Goal: Communication & Community: Ask a question

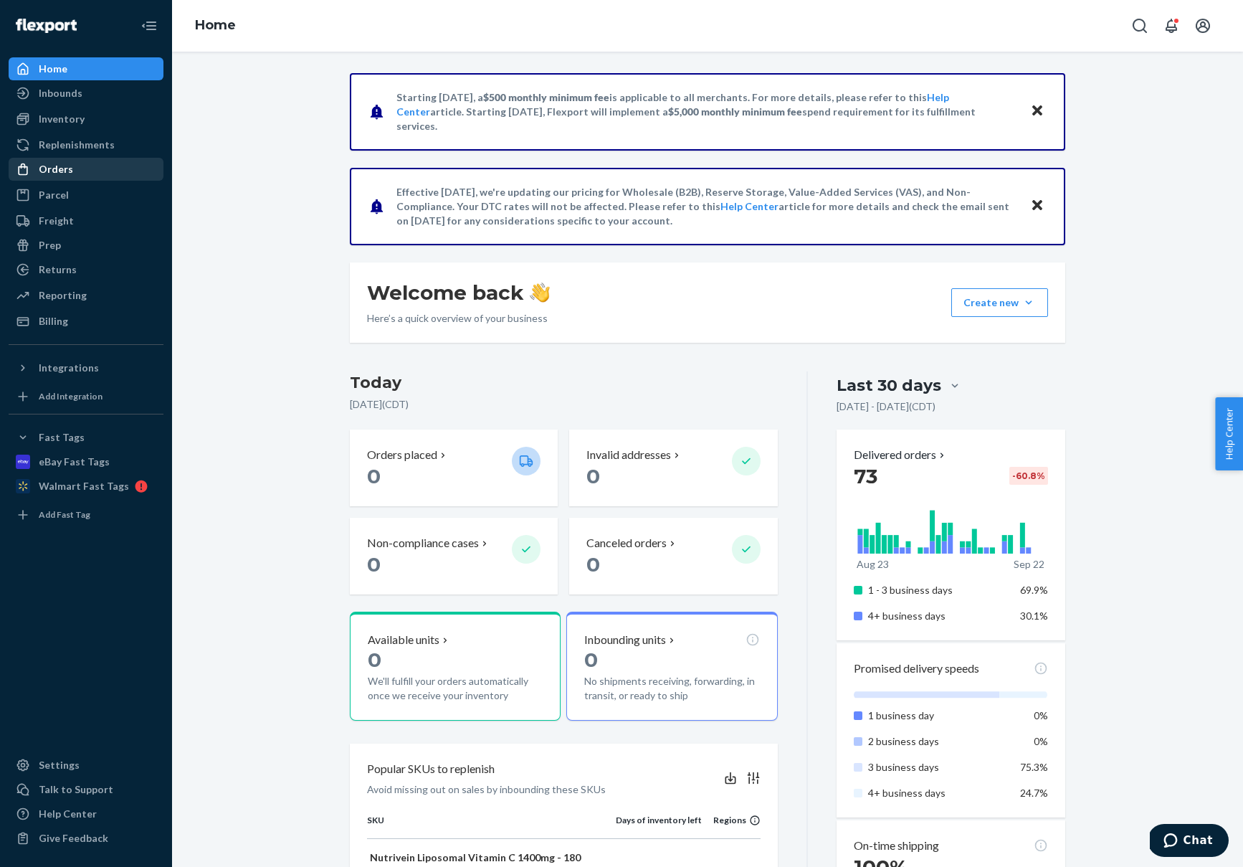
click at [47, 164] on div "Orders" at bounding box center [56, 169] width 34 height 14
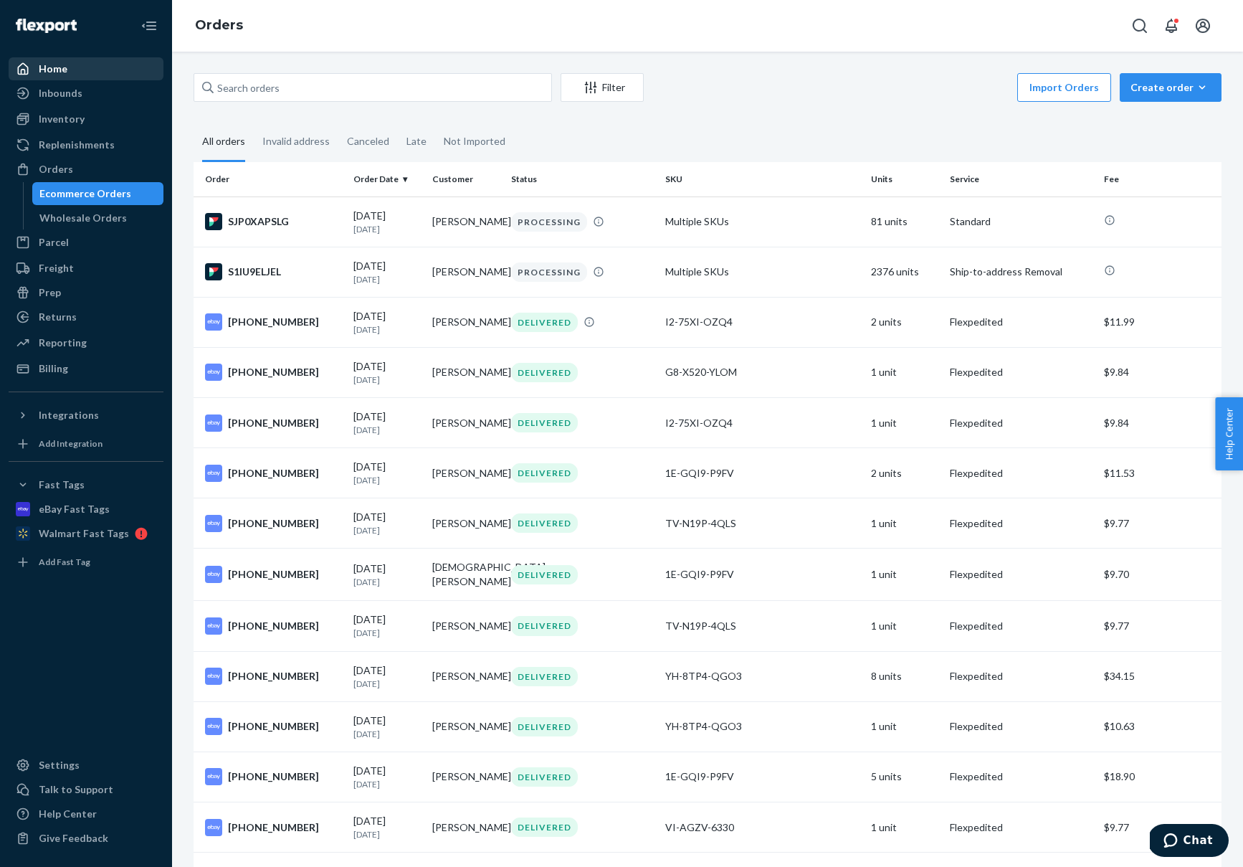
click at [72, 66] on div "Home" at bounding box center [86, 69] width 152 height 20
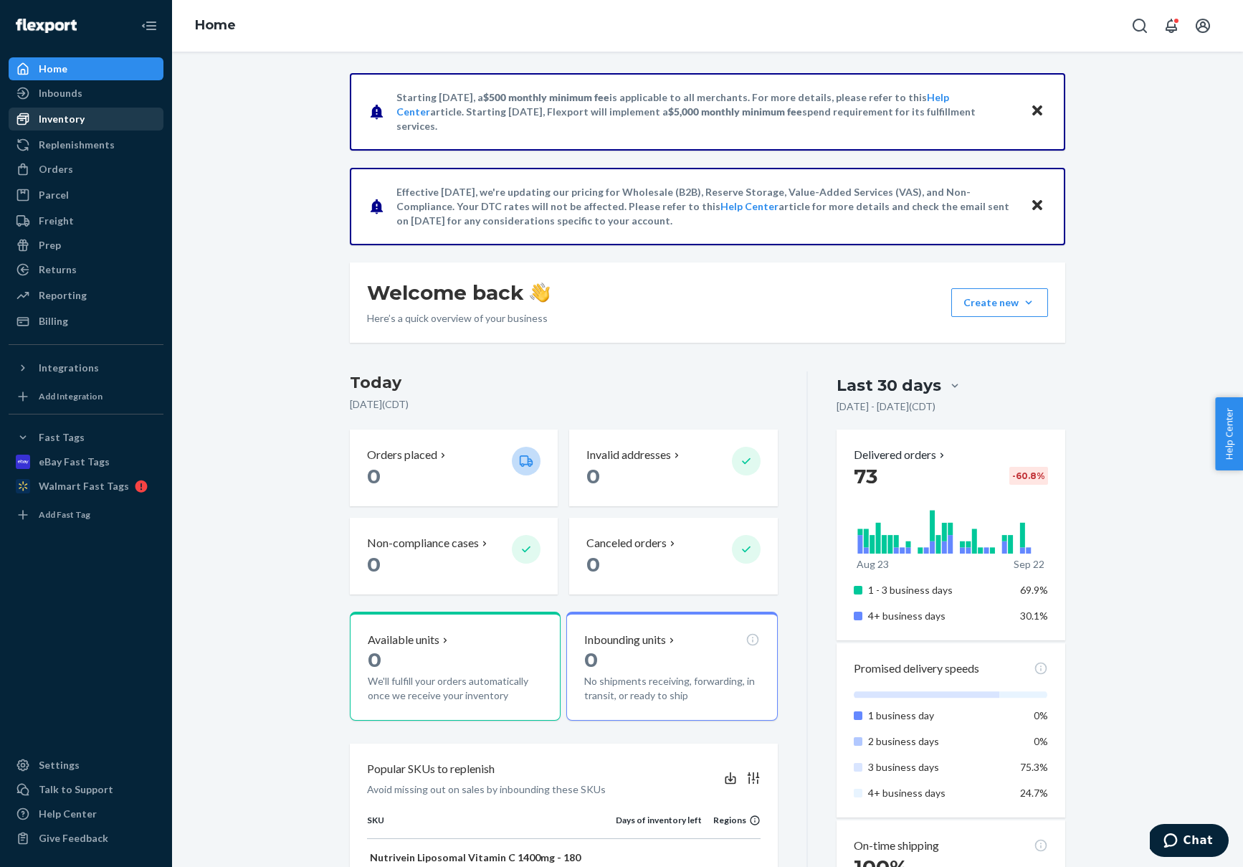
click at [56, 118] on div "Inventory" at bounding box center [62, 119] width 46 height 14
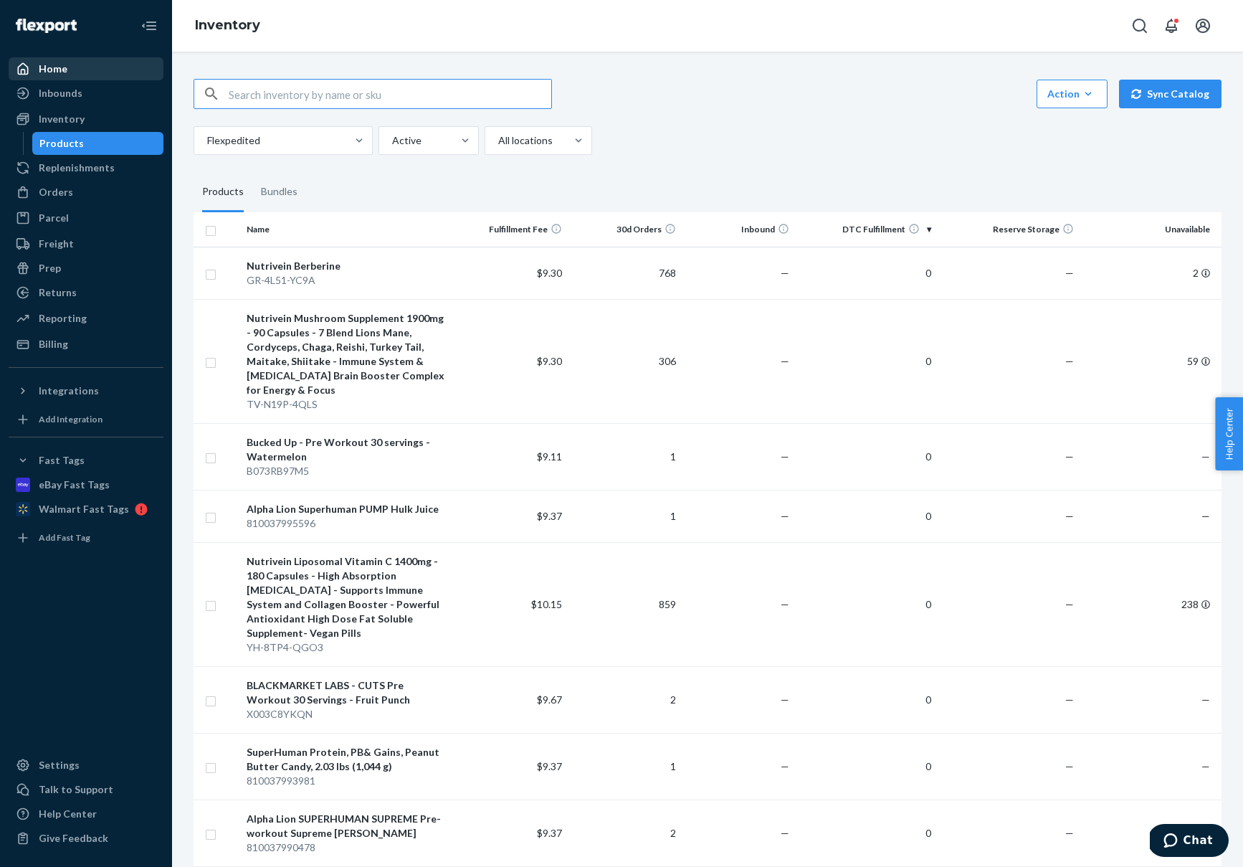
click at [73, 65] on div "Home" at bounding box center [86, 69] width 152 height 20
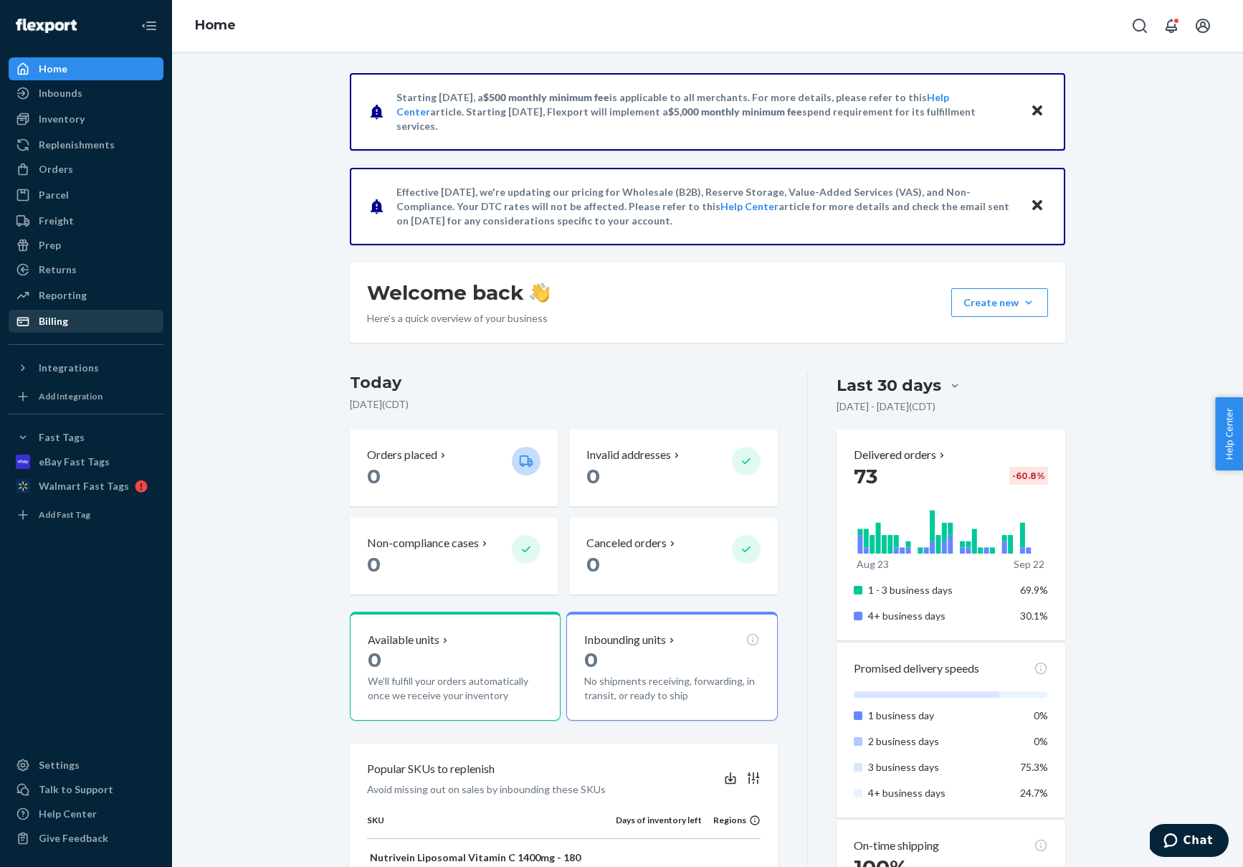
click at [51, 323] on div "Billing" at bounding box center [53, 321] width 29 height 14
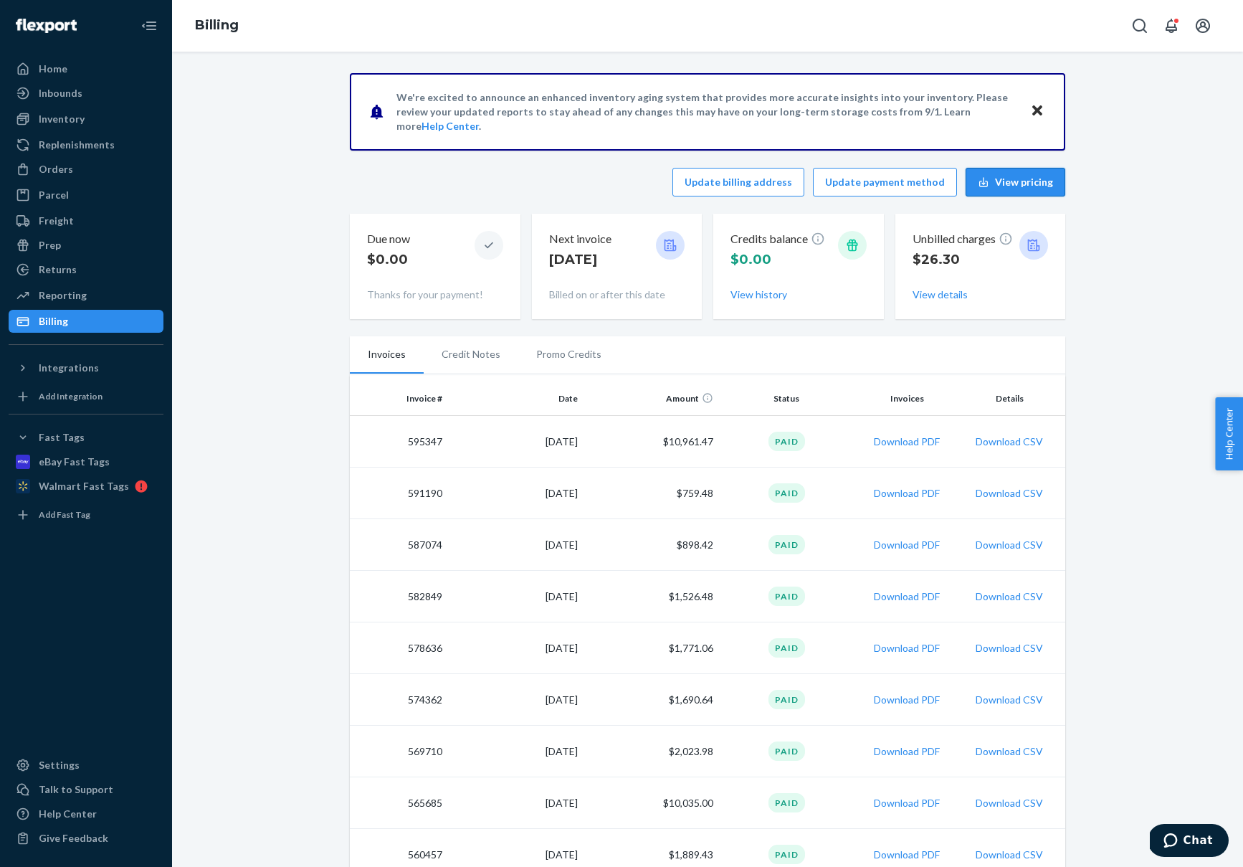
click at [1001, 181] on button "View pricing" at bounding box center [1016, 182] width 100 height 29
click at [731, 183] on button "Update billing address" at bounding box center [738, 182] width 132 height 29
click at [937, 179] on button "Update payment method" at bounding box center [885, 182] width 144 height 29
click at [70, 457] on div "eBay Fast Tags" at bounding box center [74, 462] width 71 height 14
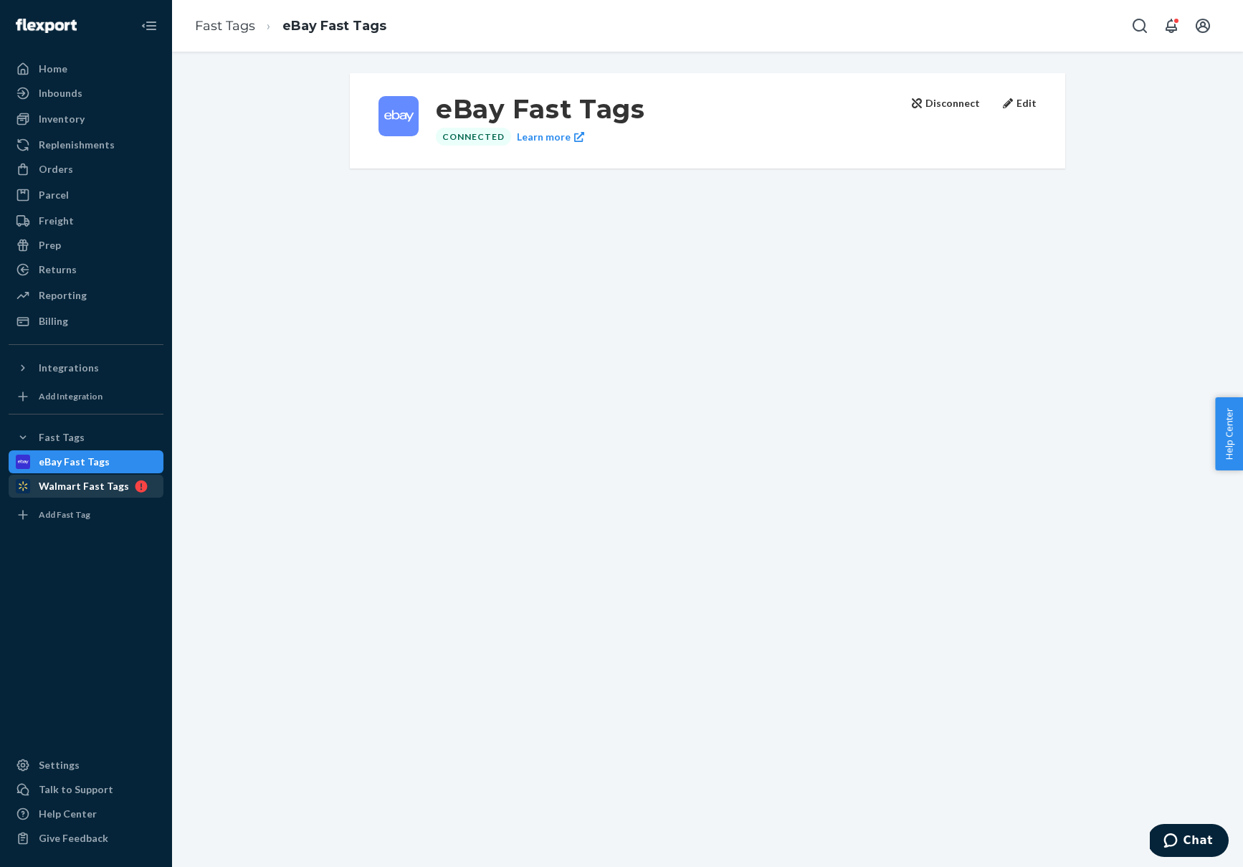
click at [62, 479] on div "Walmart Fast Tags" at bounding box center [84, 486] width 90 height 14
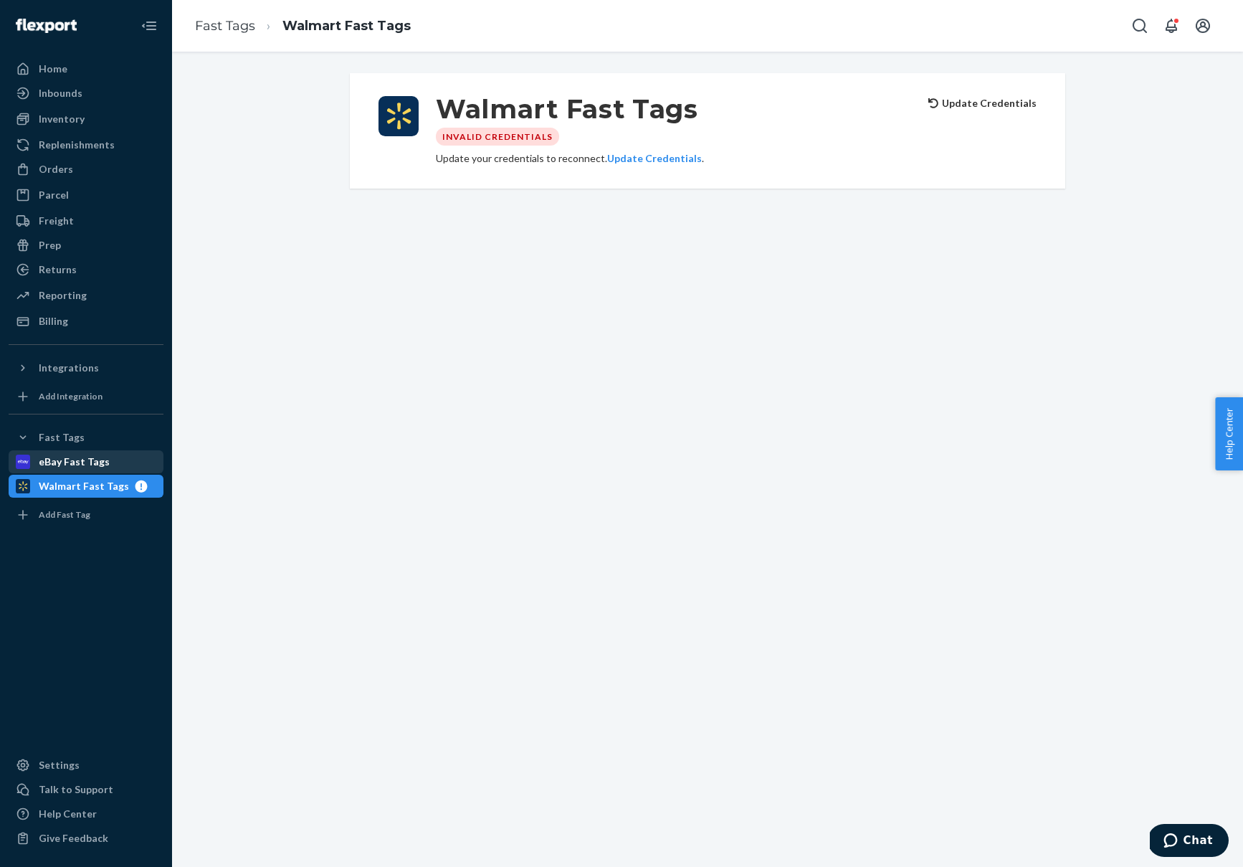
click at [62, 469] on div "eBay Fast Tags" at bounding box center [86, 462] width 152 height 20
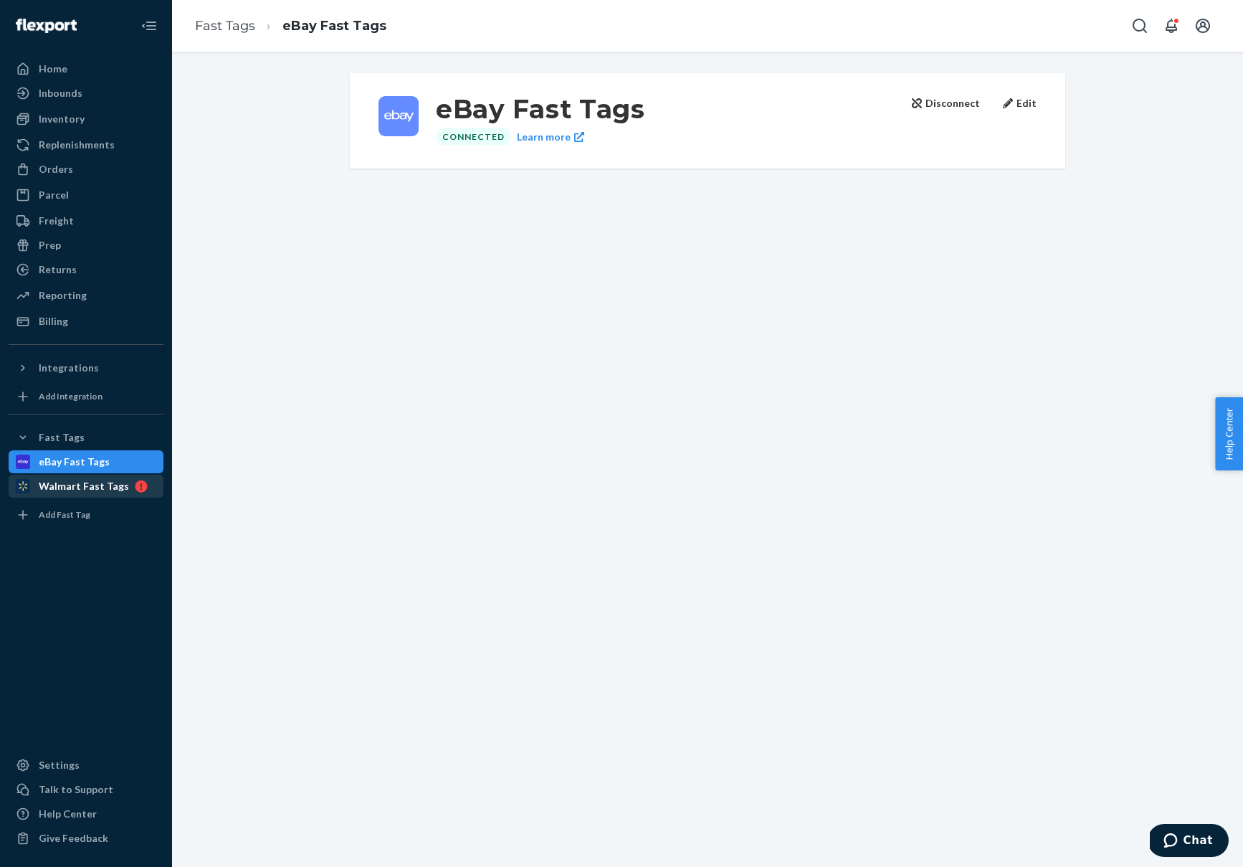
click at [57, 485] on div "Walmart Fast Tags" at bounding box center [84, 486] width 90 height 14
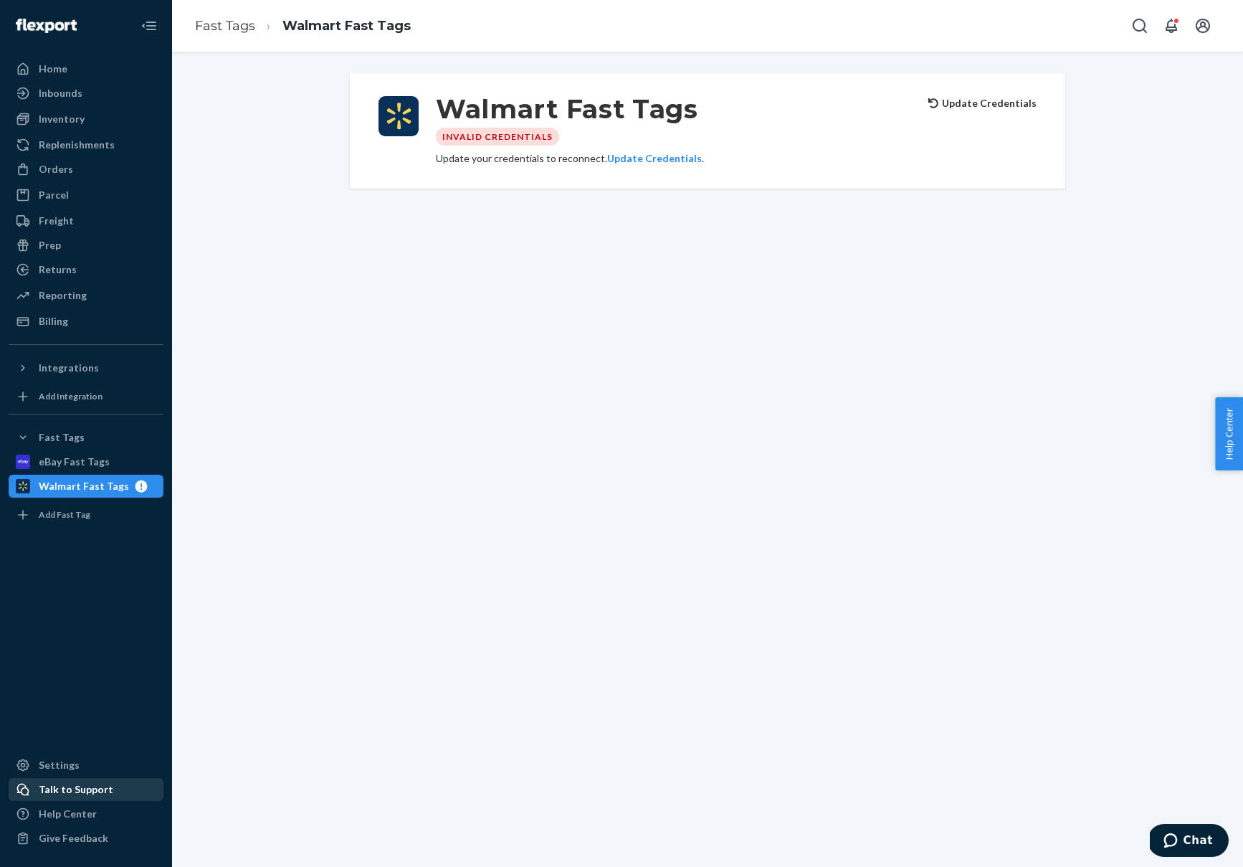
click at [47, 784] on div "Talk to Support" at bounding box center [76, 789] width 75 height 14
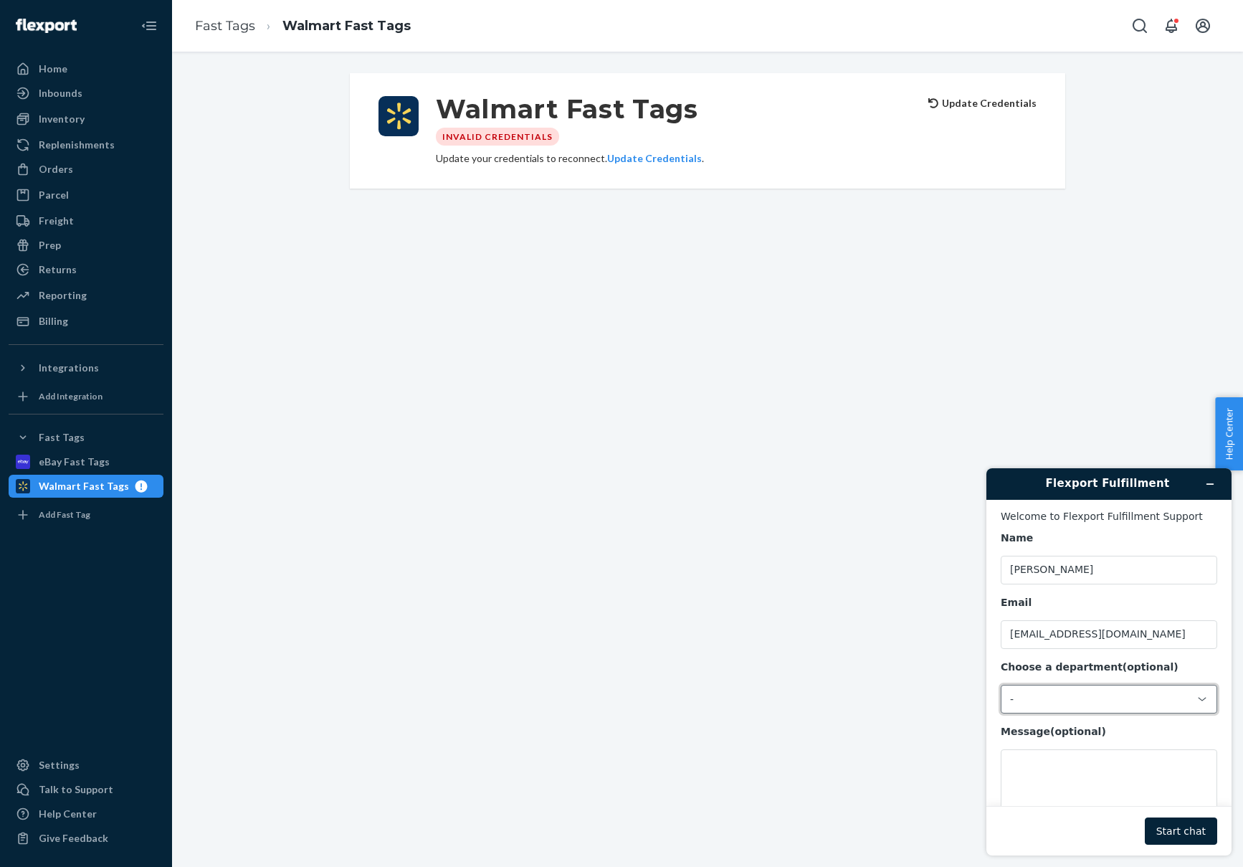
click at [1027, 699] on div "-" at bounding box center [1100, 699] width 181 height 13
click at [1034, 756] on li "Messaging (Chat Team)" at bounding box center [1106, 759] width 211 height 26
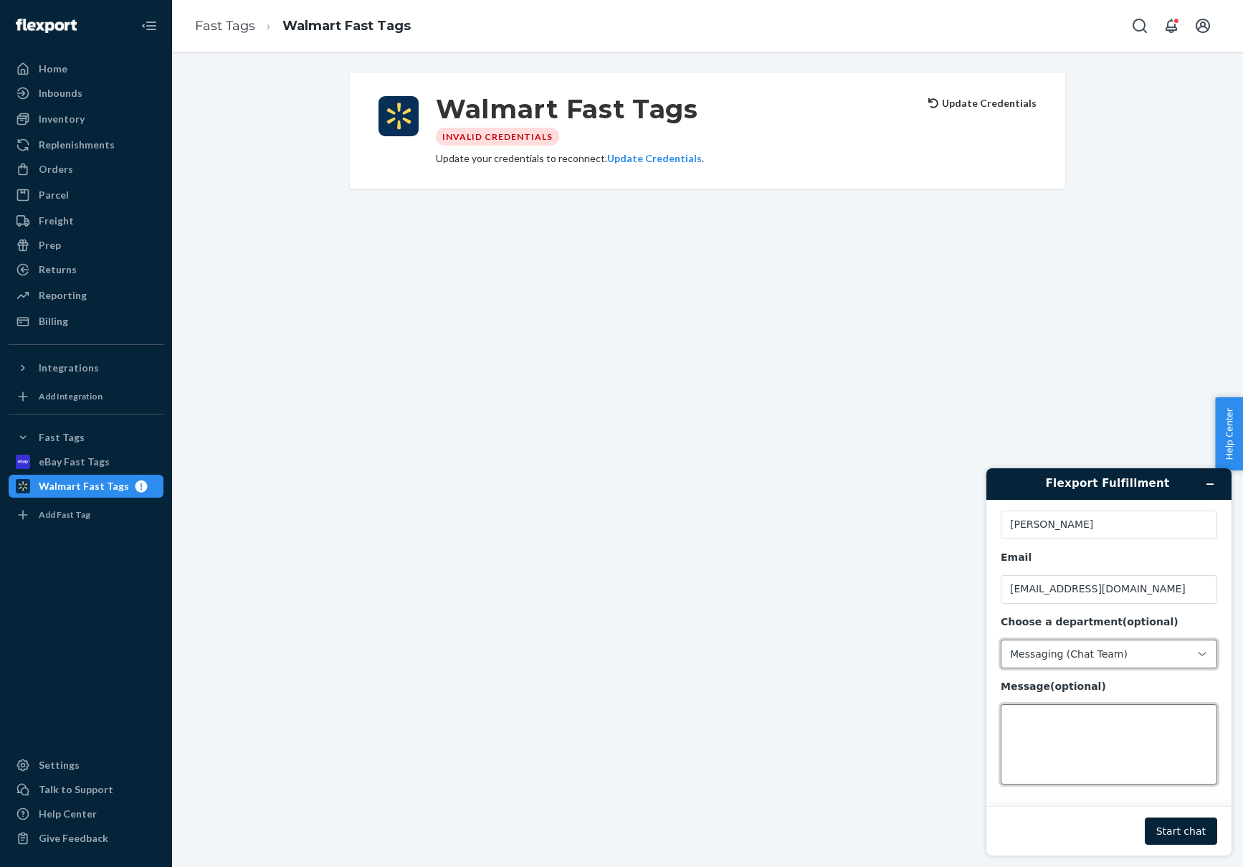
click at [1040, 728] on textarea "Message (optional)" at bounding box center [1109, 744] width 216 height 80
type textarea "Removal of Fast Tags for Ebay and Walmart"
click at [1161, 830] on button "Start chat" at bounding box center [1181, 830] width 72 height 27
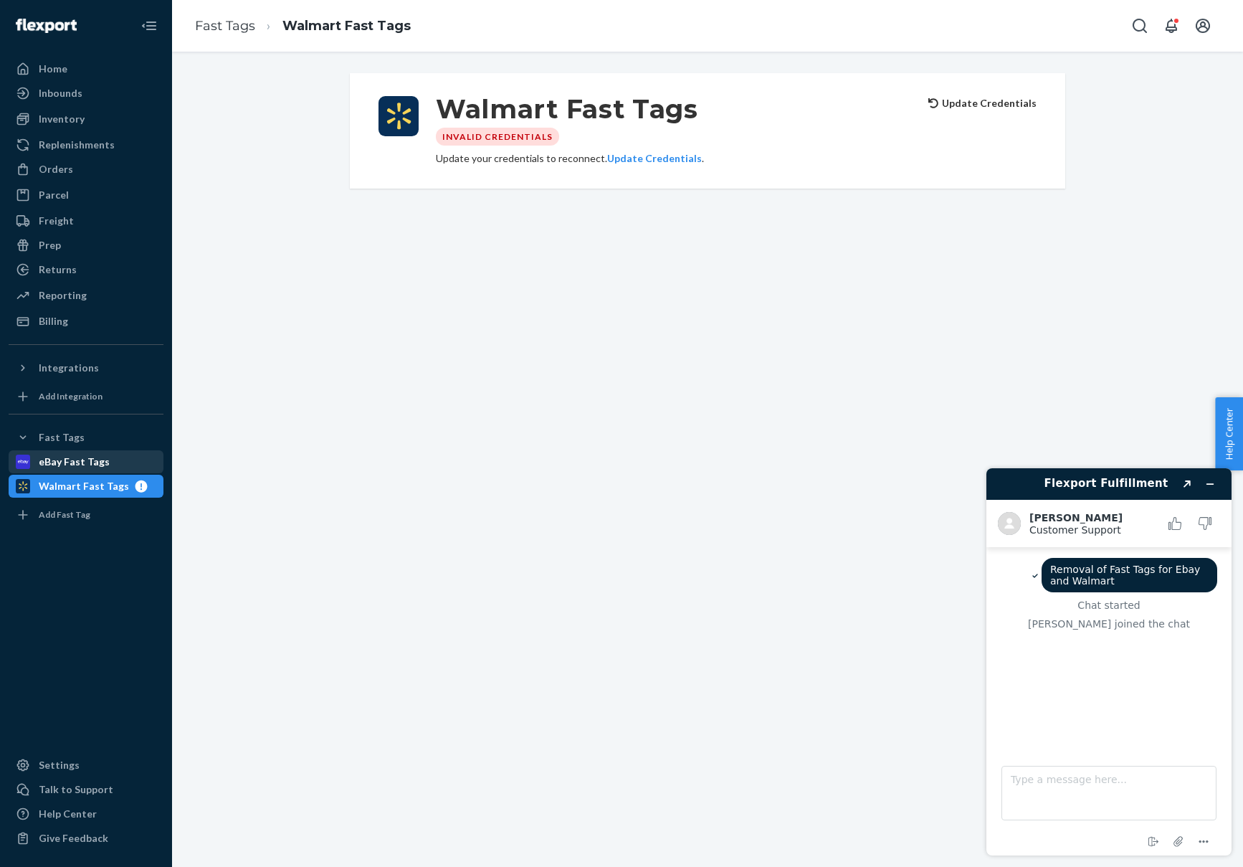
click at [106, 457] on div "eBay Fast Tags" at bounding box center [86, 462] width 152 height 20
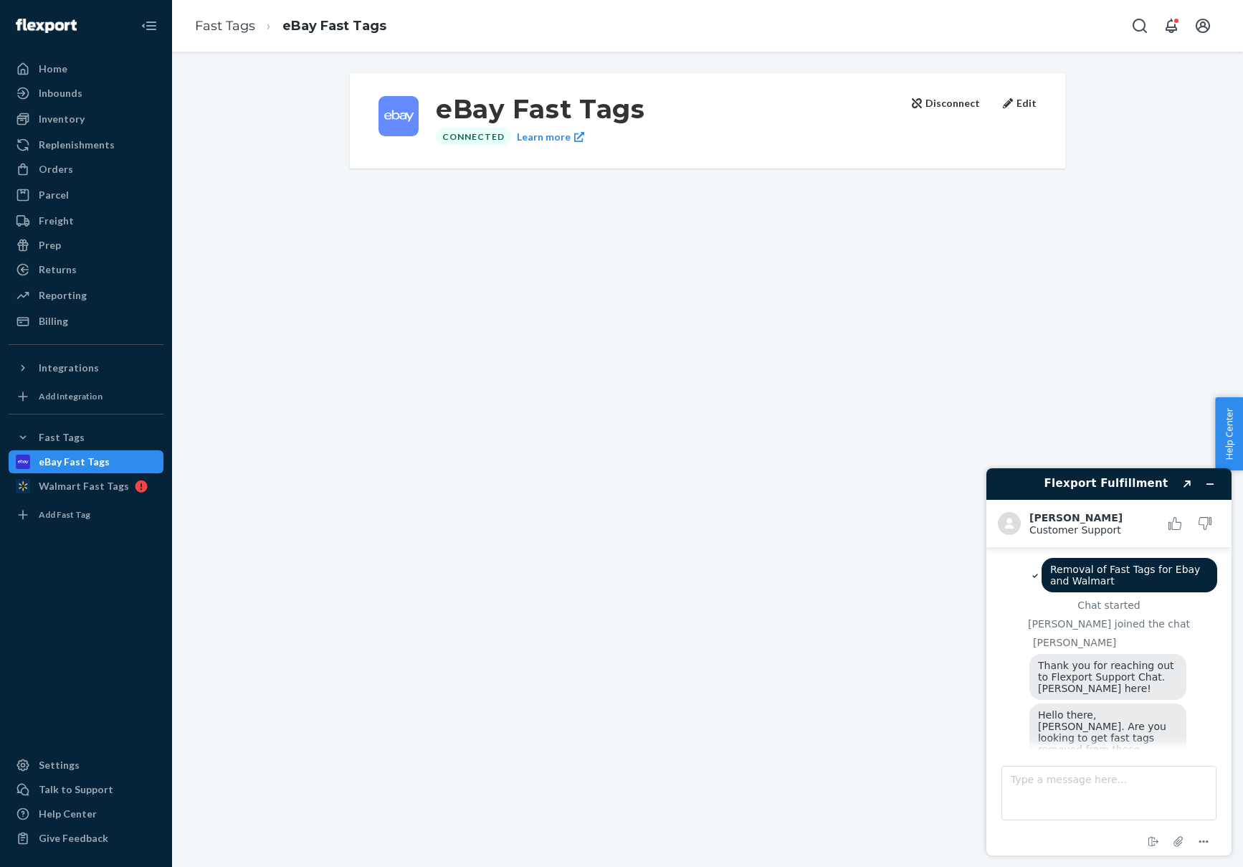
scroll to position [21, 0]
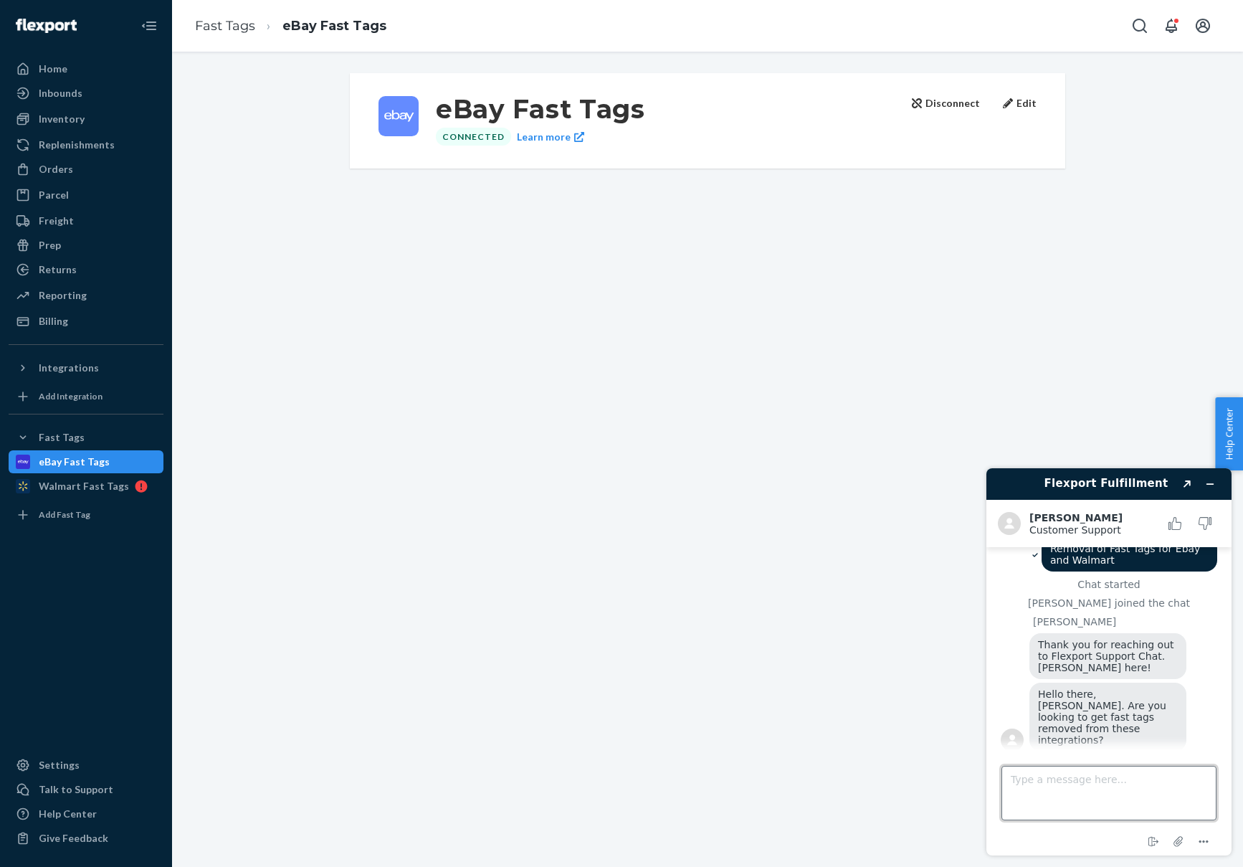
click at [1042, 792] on textarea "Type a message here..." at bounding box center [1108, 793] width 215 height 54
type textarea "Yes I'd like to remove them"
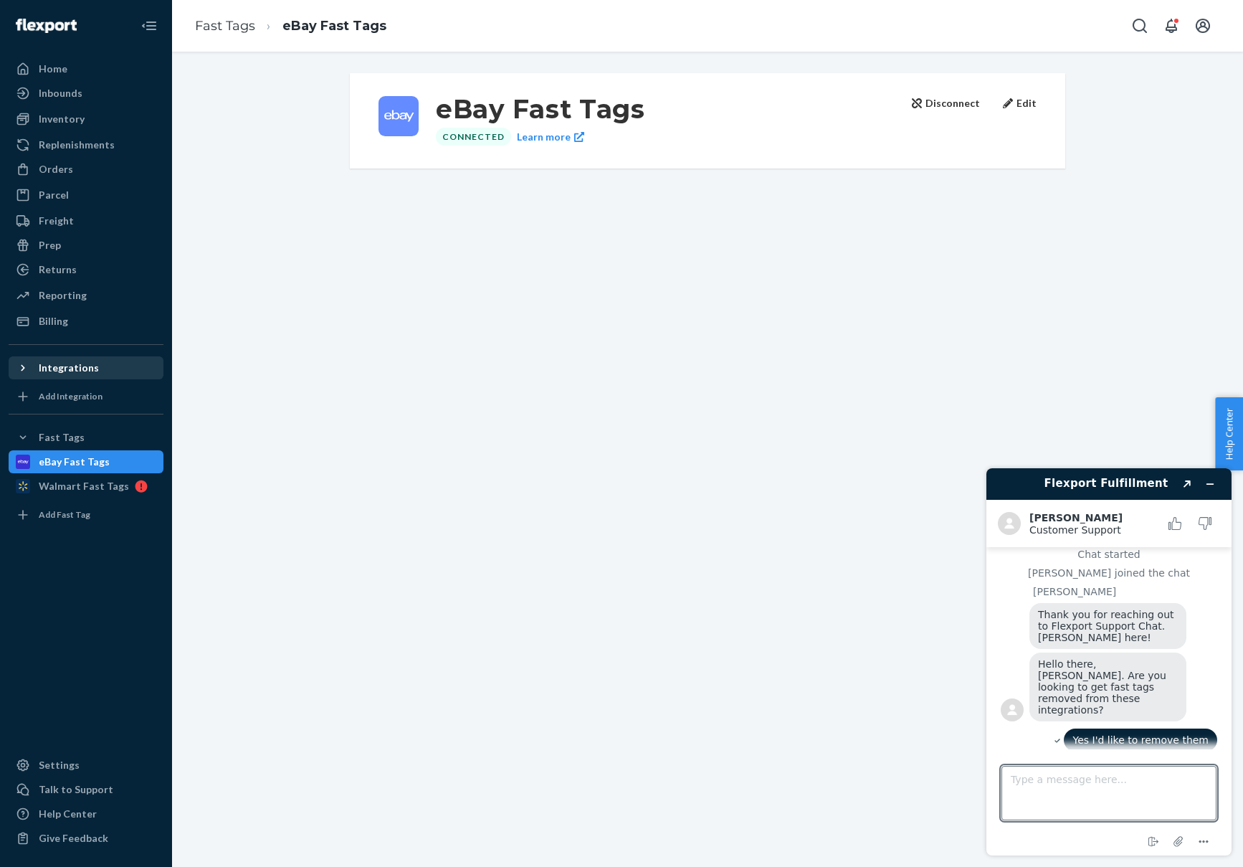
click at [26, 366] on icon at bounding box center [23, 368] width 14 height 14
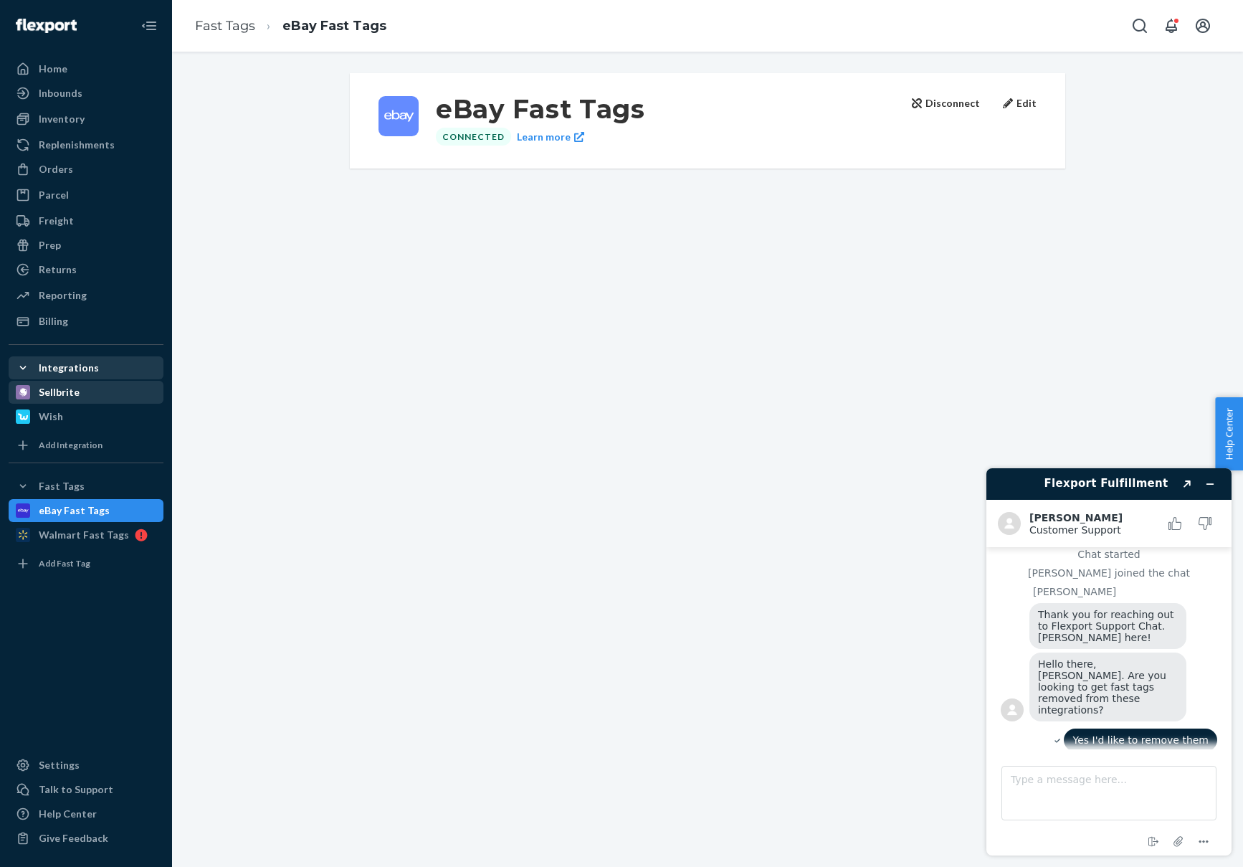
click at [35, 391] on div at bounding box center [27, 392] width 23 height 14
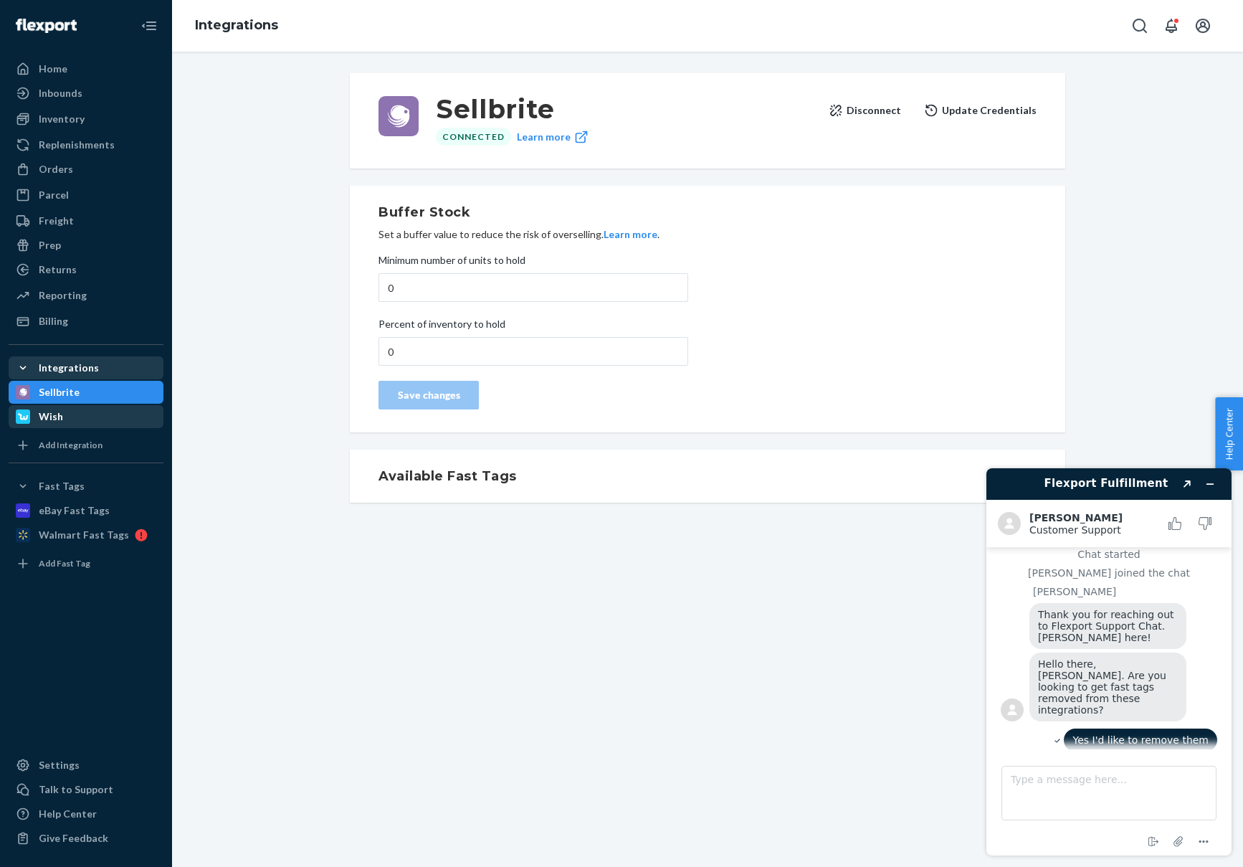
click at [60, 413] on div "Wish" at bounding box center [51, 416] width 24 height 14
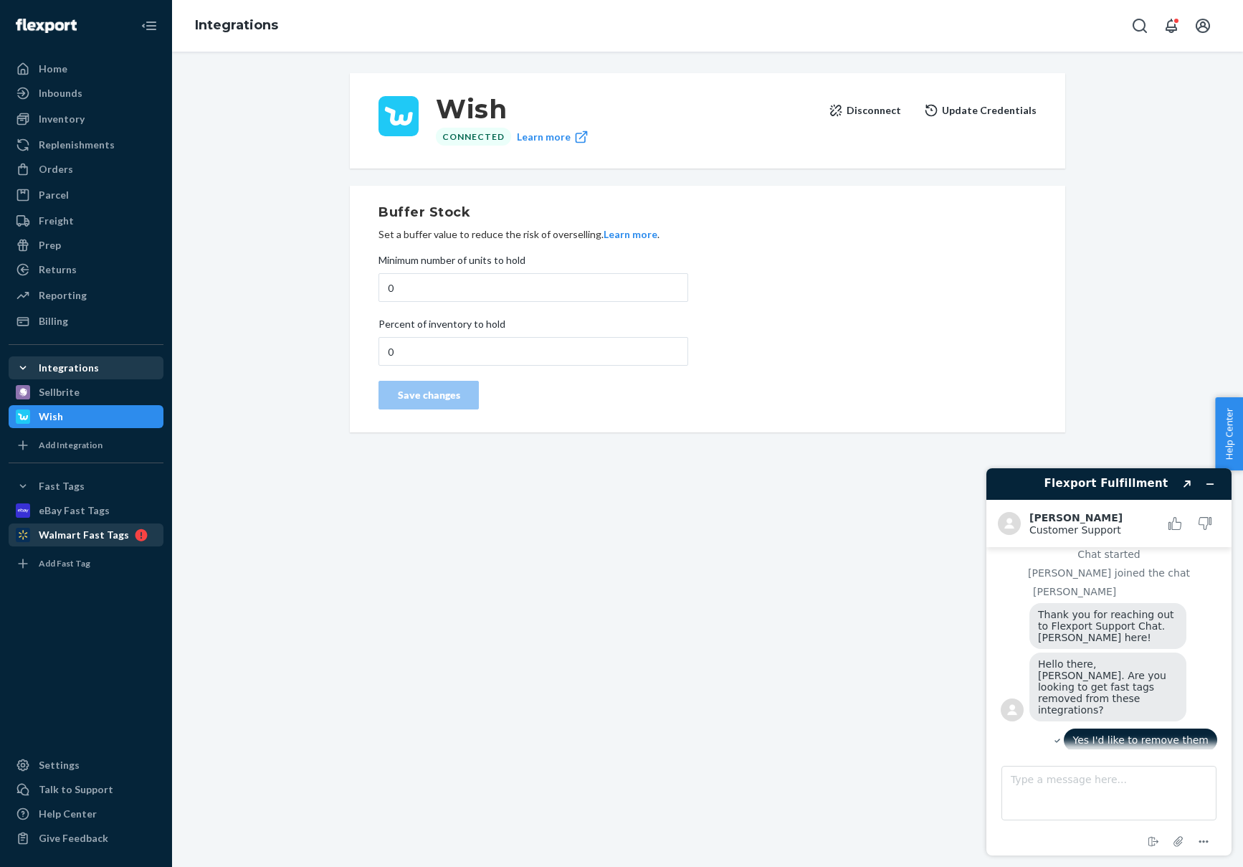
click at [80, 535] on div "Walmart Fast Tags" at bounding box center [84, 535] width 90 height 14
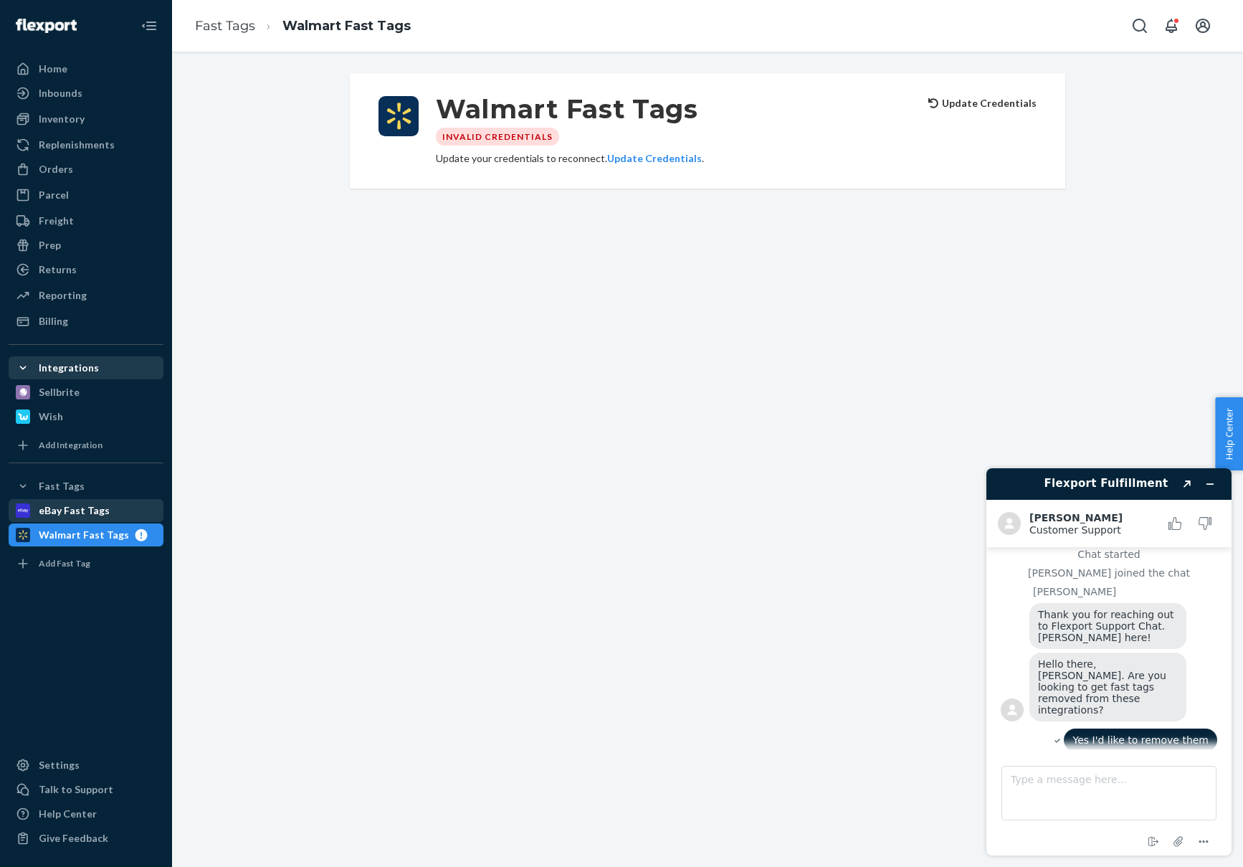
click at [67, 517] on div "eBay Fast Tags" at bounding box center [74, 510] width 71 height 14
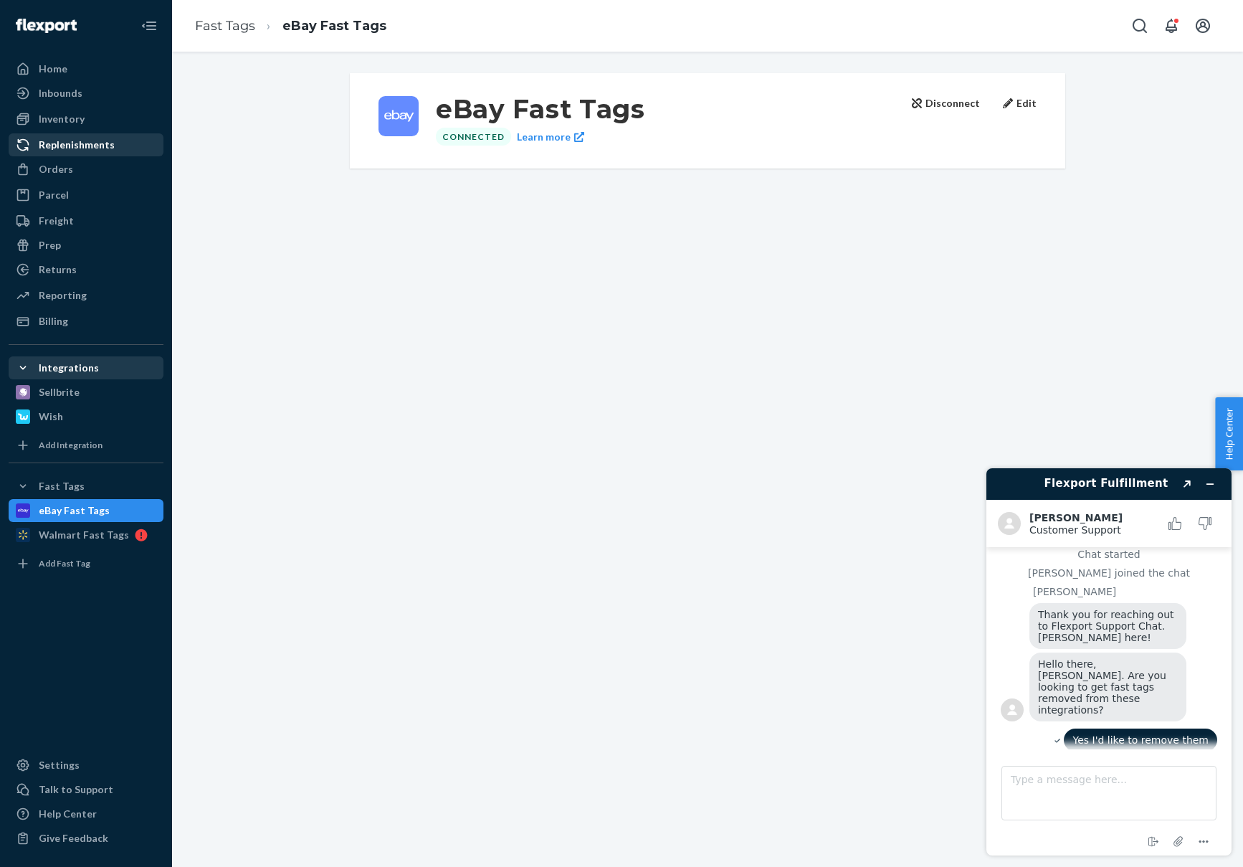
scroll to position [147, 0]
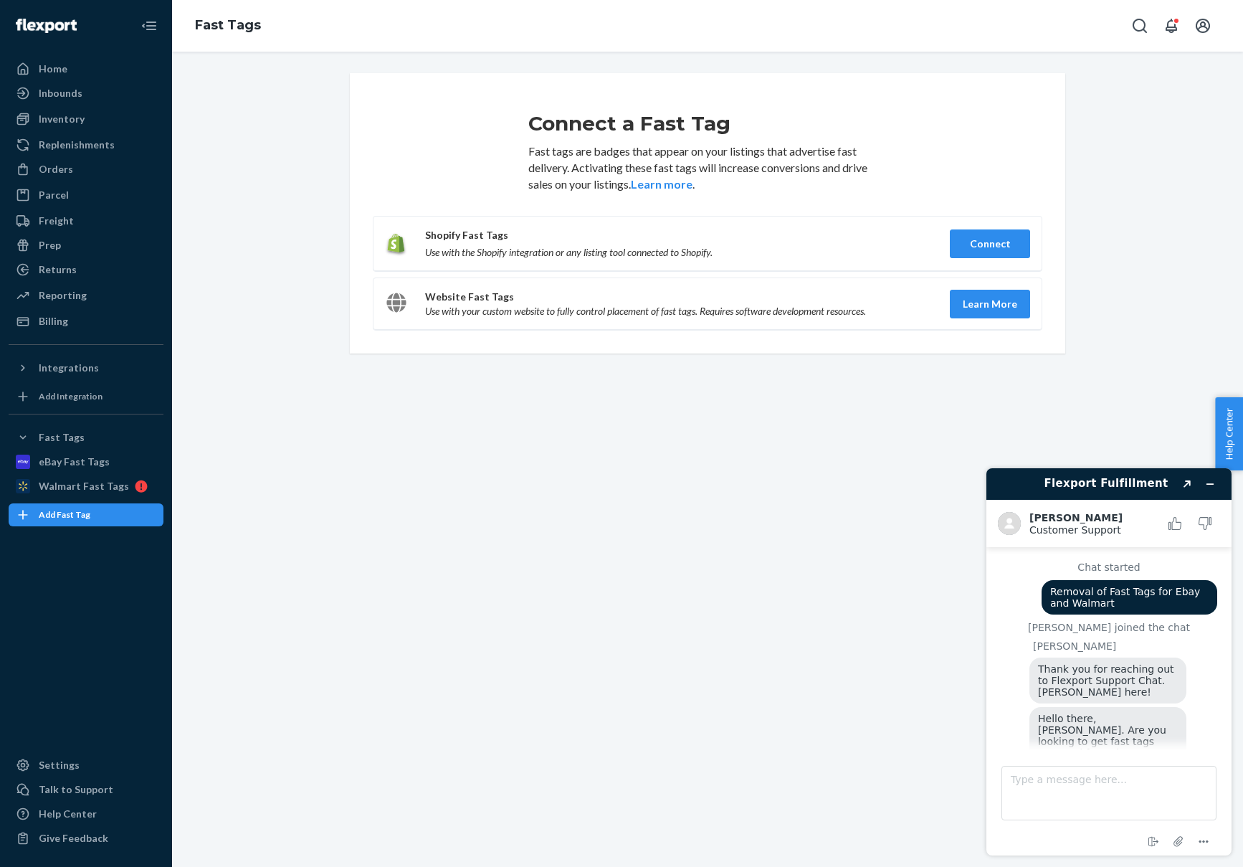
scroll to position [151, 0]
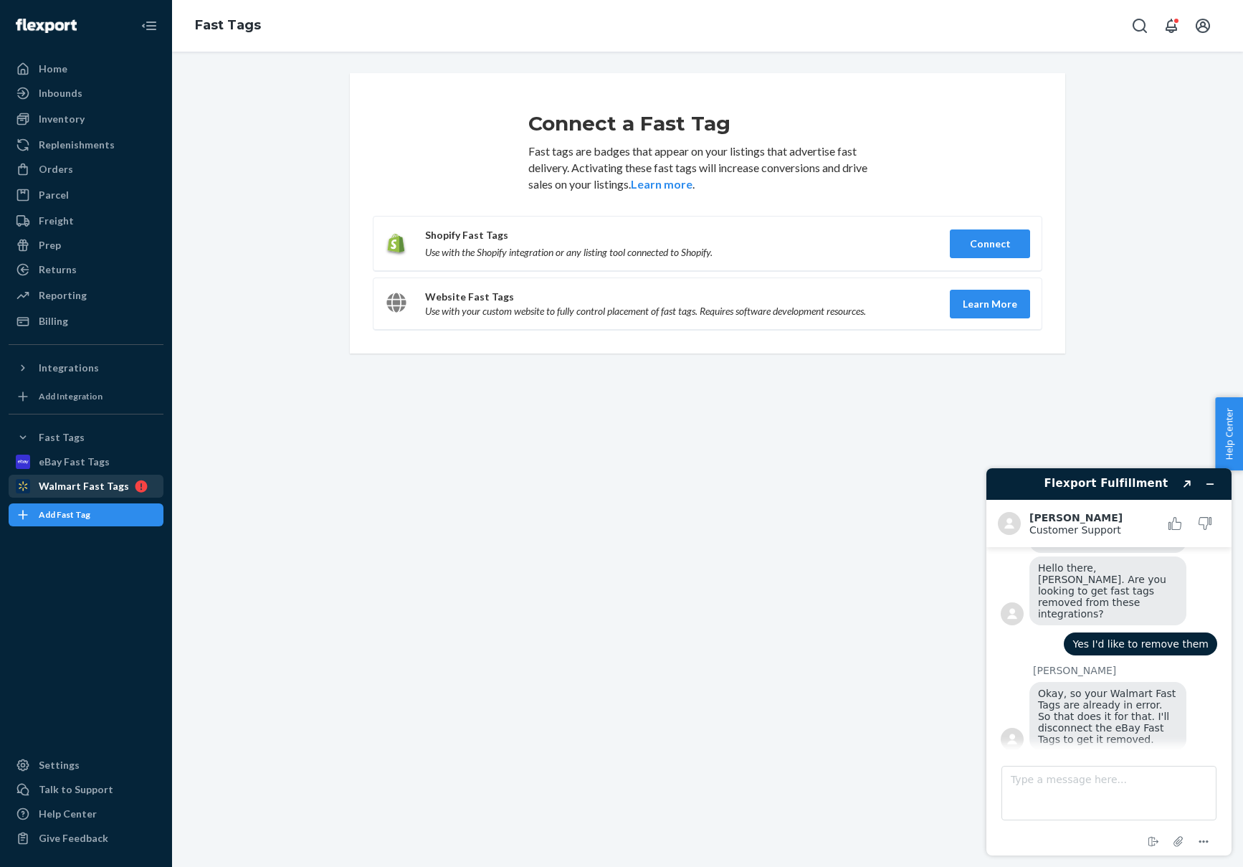
click at [98, 476] on div "Walmart Fast Tags" at bounding box center [86, 486] width 152 height 20
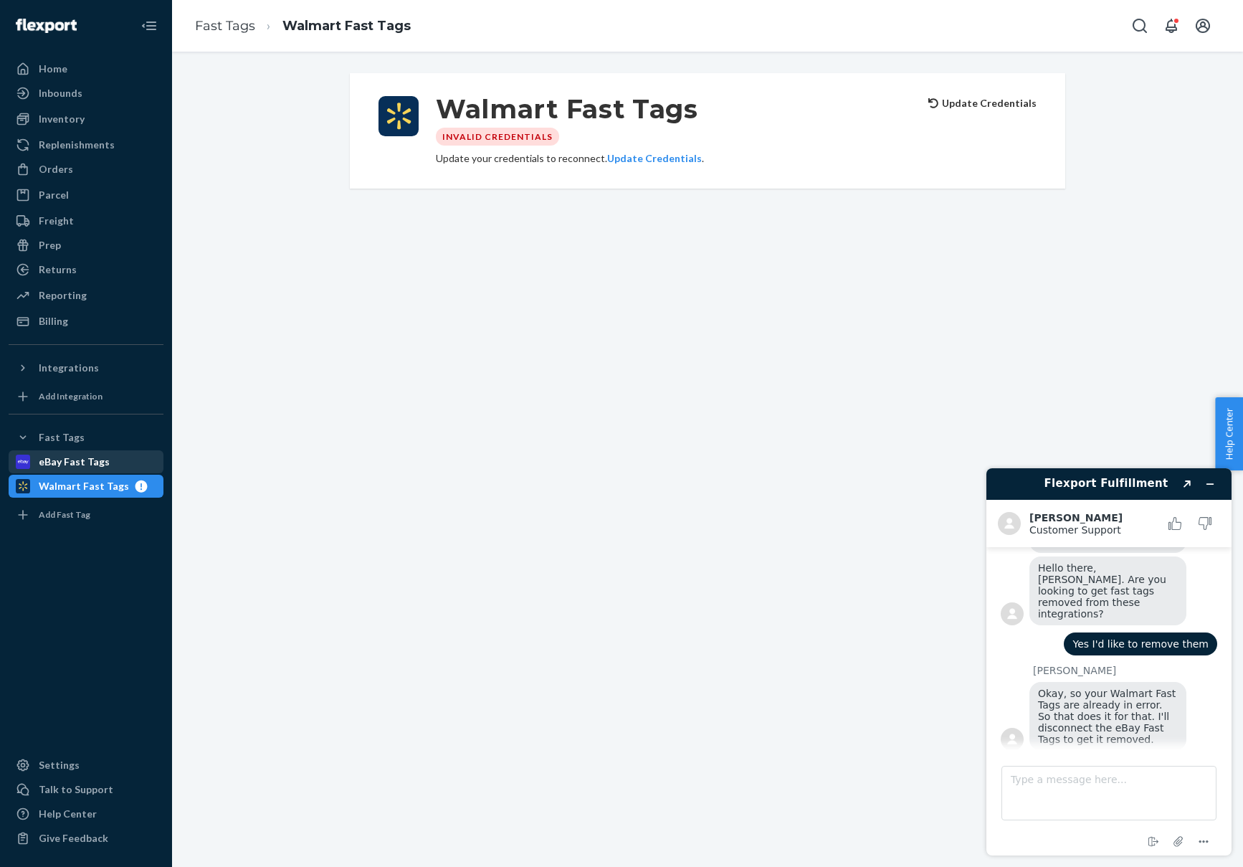
click at [77, 456] on div "eBay Fast Tags" at bounding box center [74, 462] width 71 height 14
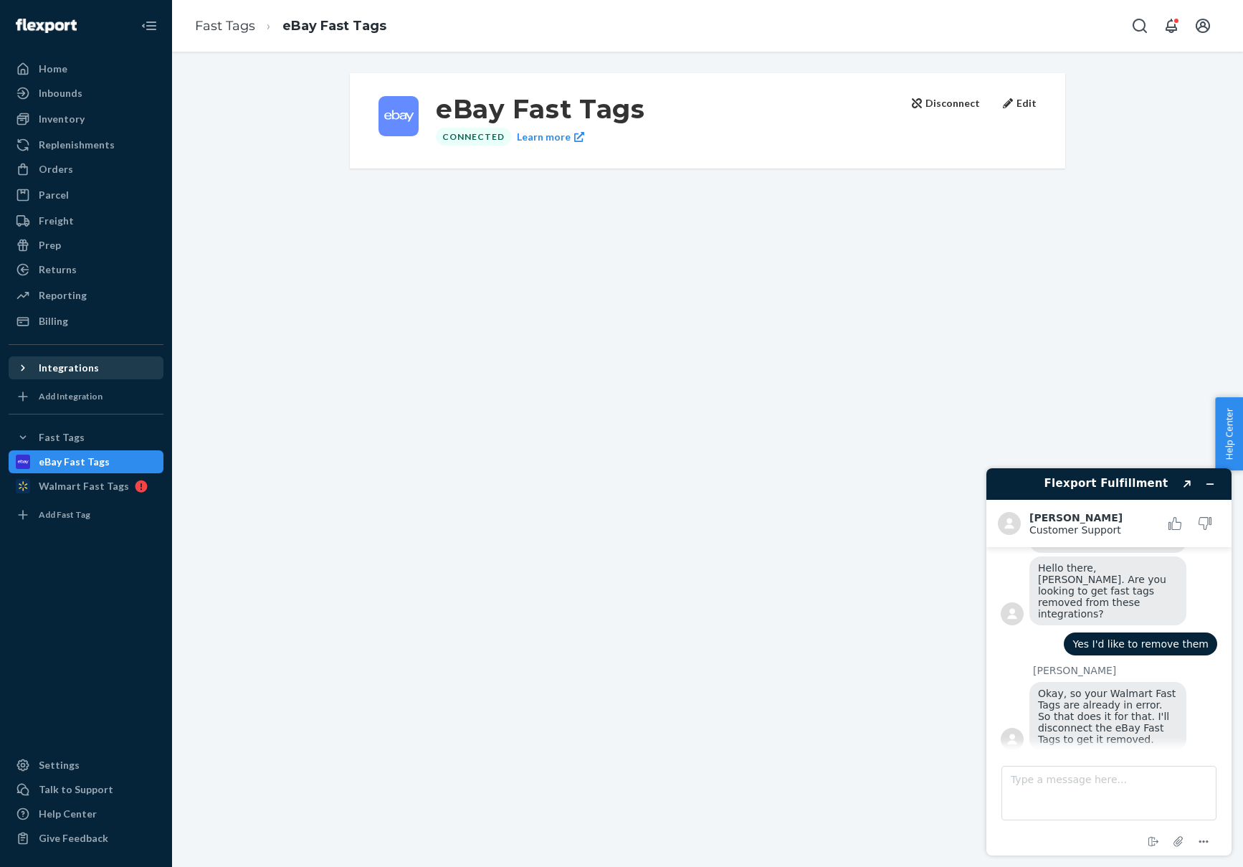
click at [50, 368] on div "Integrations" at bounding box center [69, 368] width 60 height 14
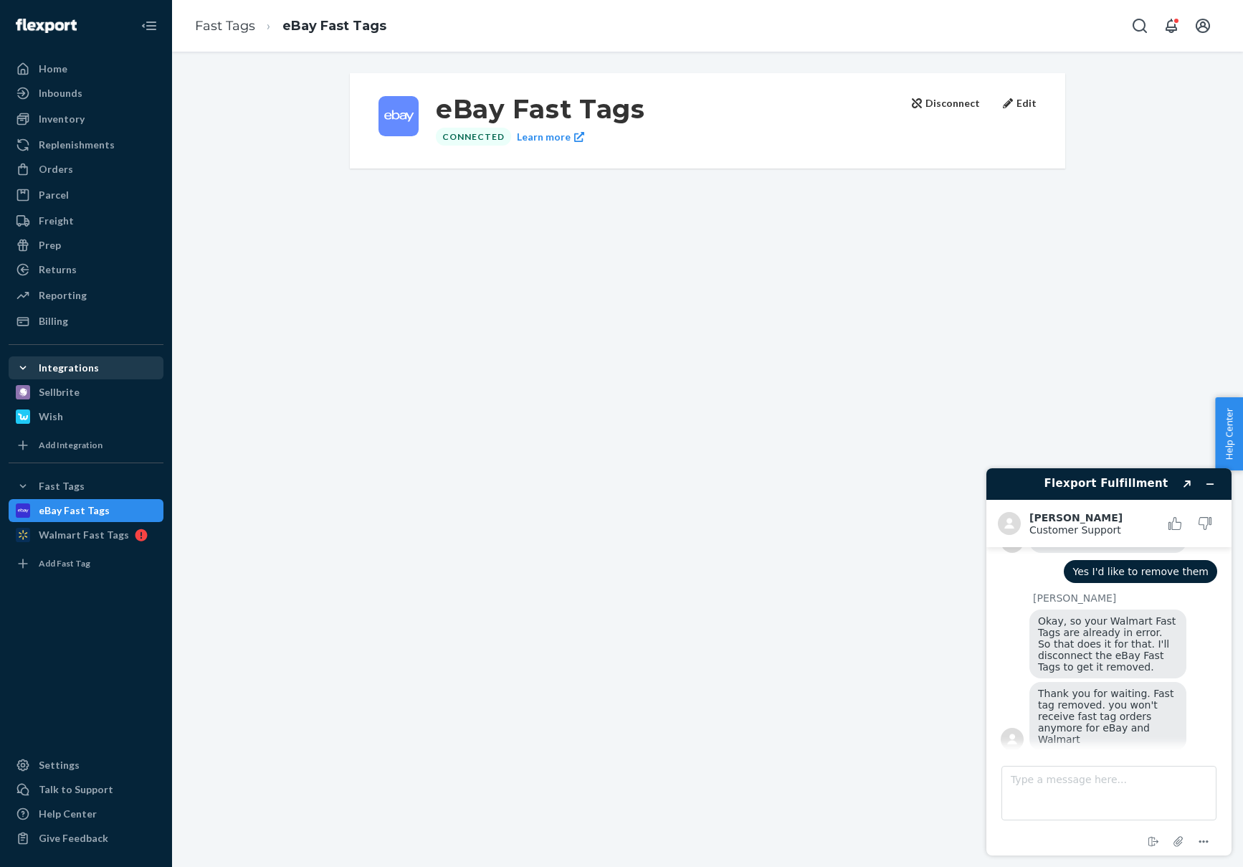
scroll to position [223, 0]
click at [1051, 797] on textarea "Type a message here..." at bounding box center [1108, 793] width 215 height 54
type textarea "ok"
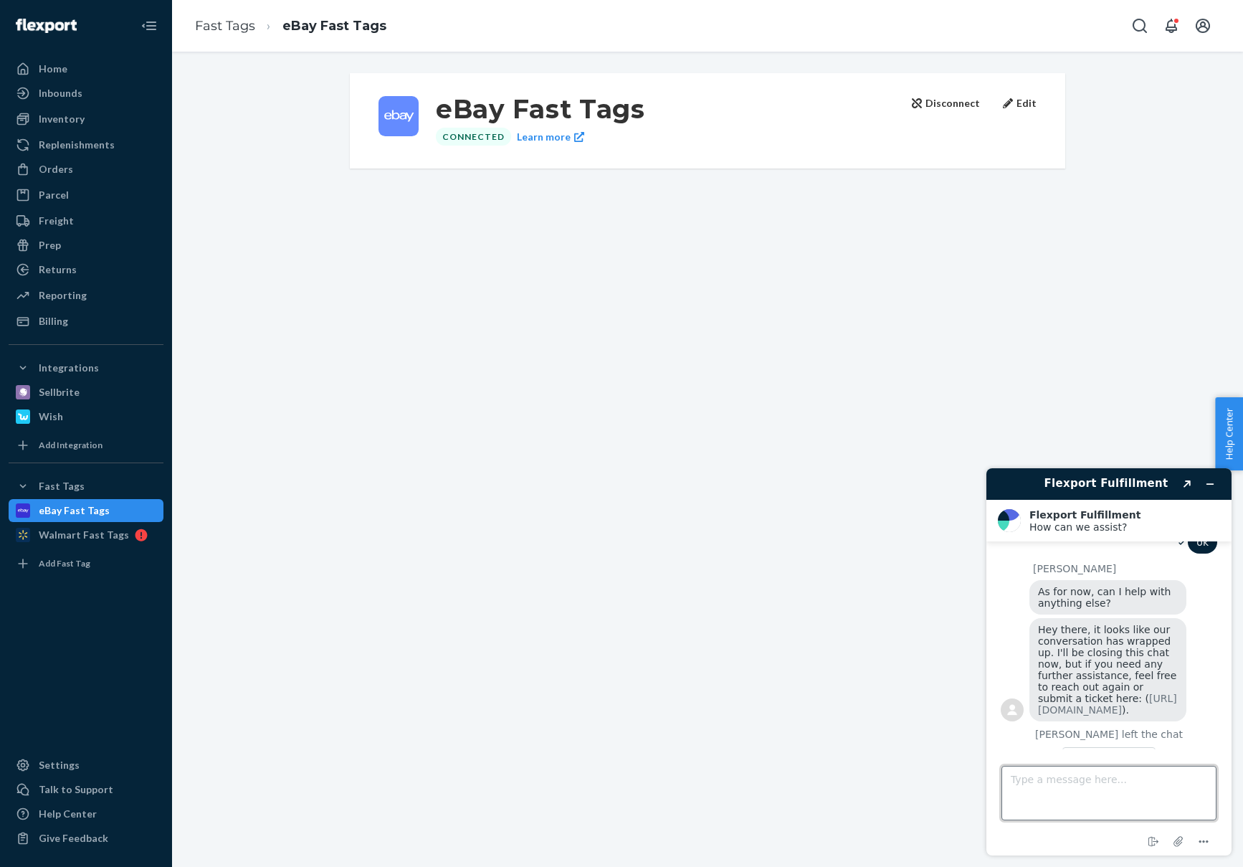
scroll to position [512, 0]
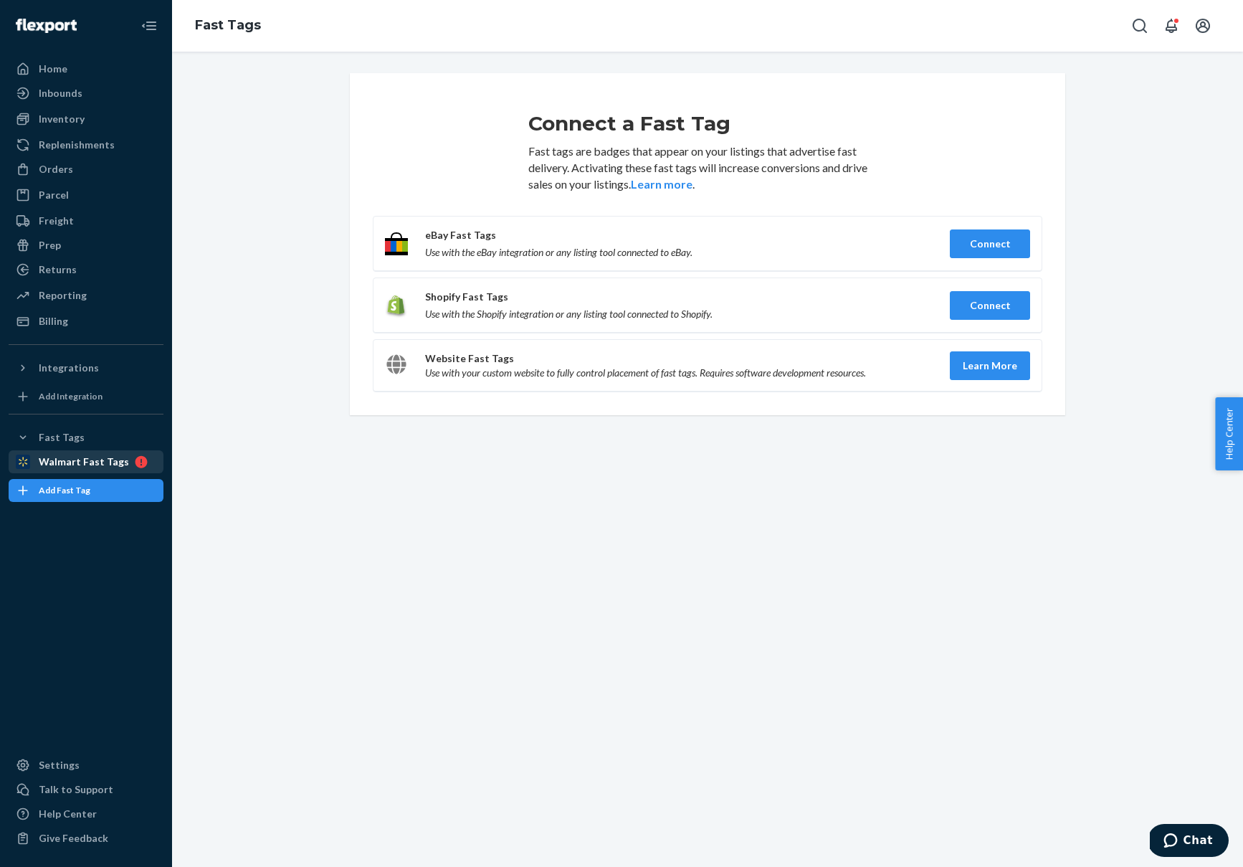
click at [51, 459] on div "Walmart Fast Tags" at bounding box center [84, 462] width 90 height 14
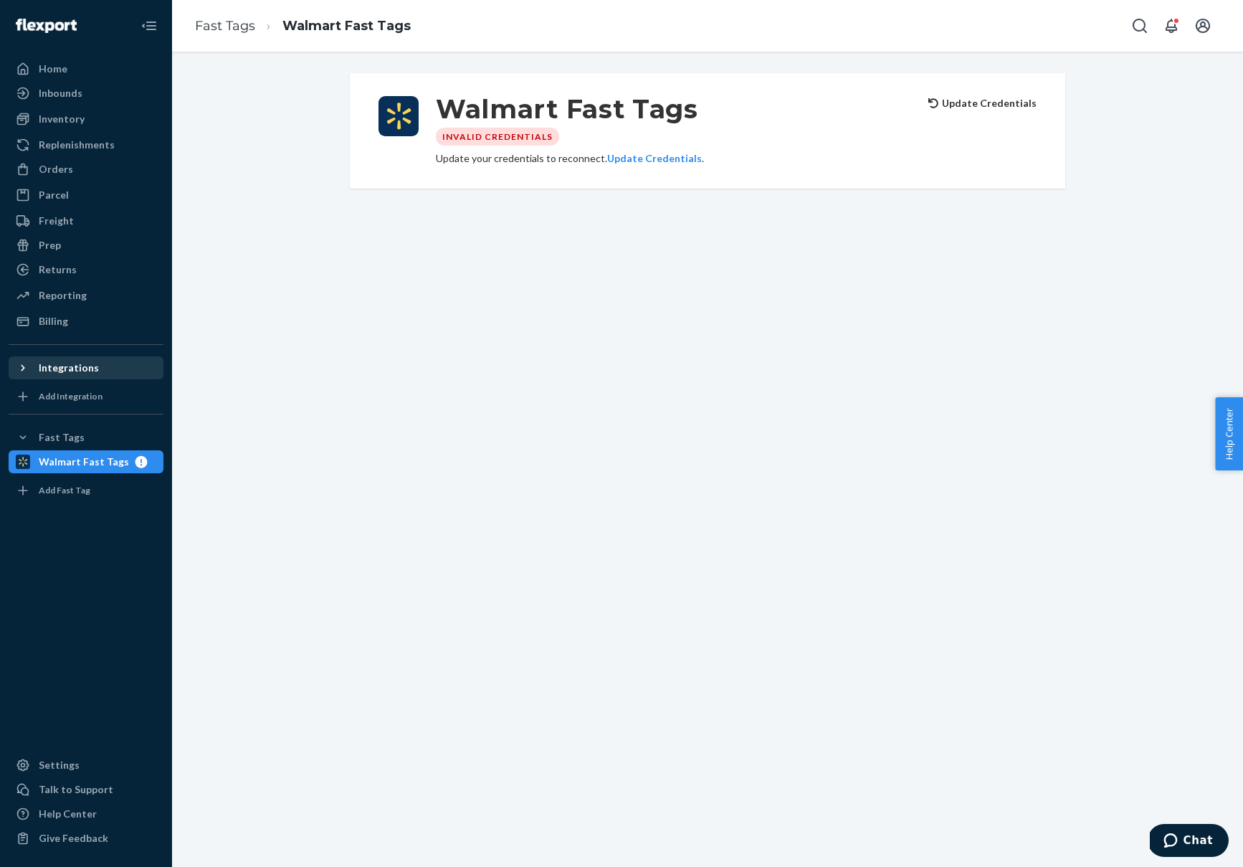
click at [54, 366] on div "Integrations" at bounding box center [69, 368] width 60 height 14
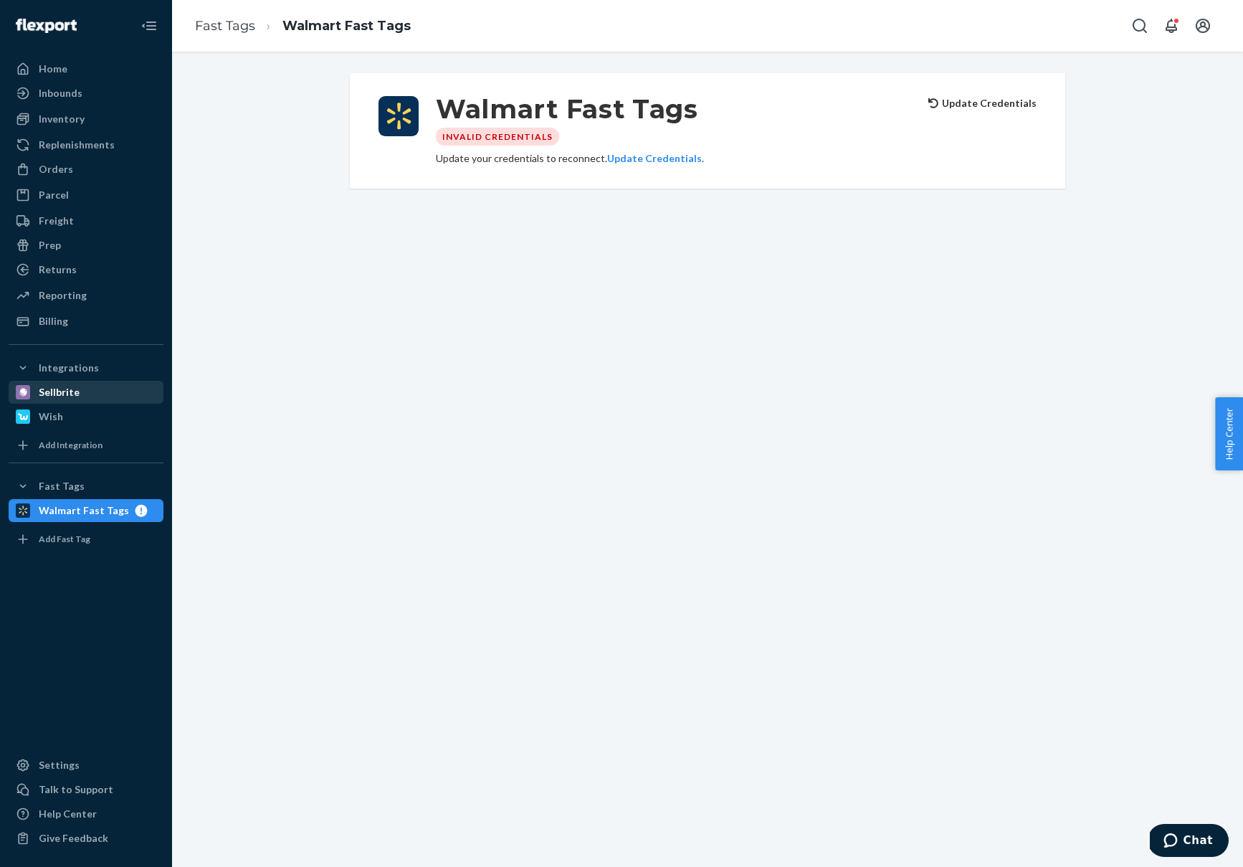
click at [54, 393] on div "Sellbrite" at bounding box center [59, 392] width 41 height 14
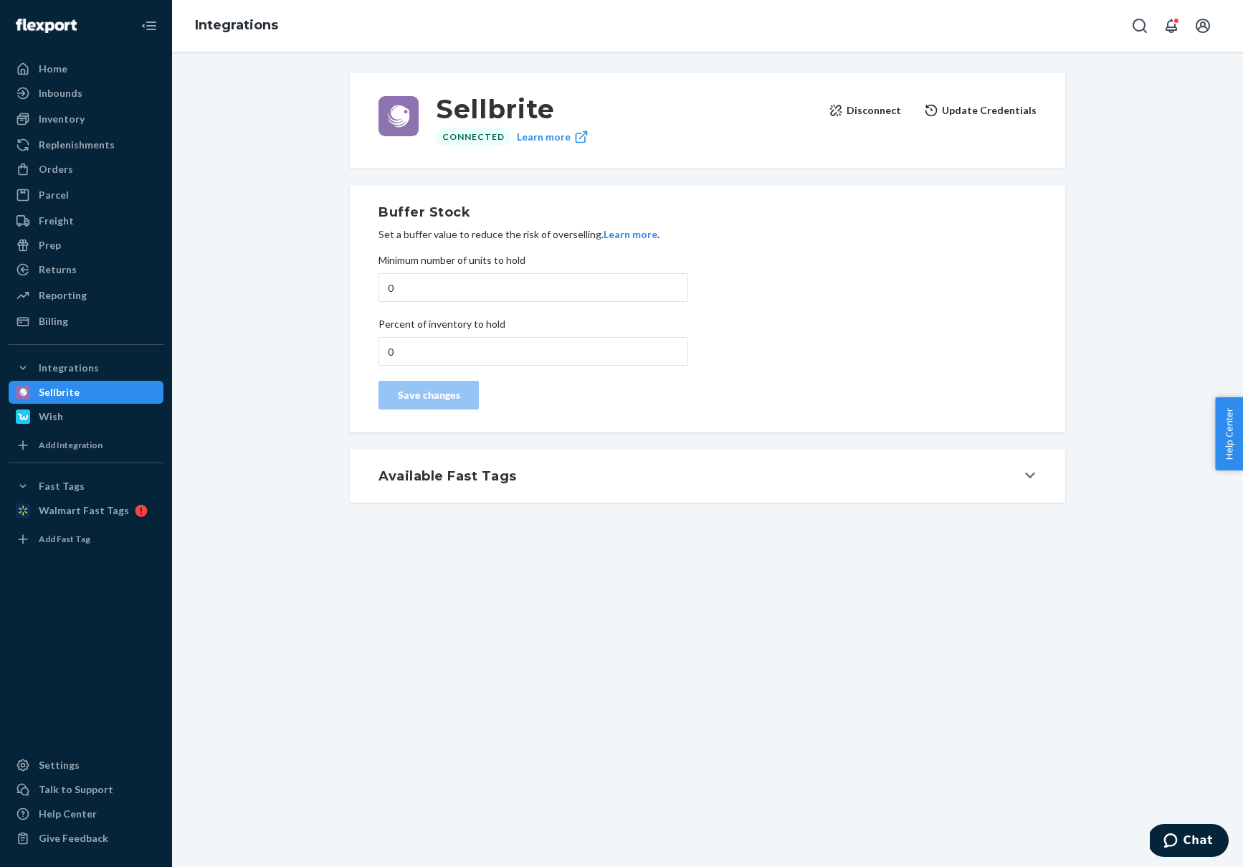
click at [901, 108] on button "Disconnect" at bounding box center [865, 110] width 72 height 29
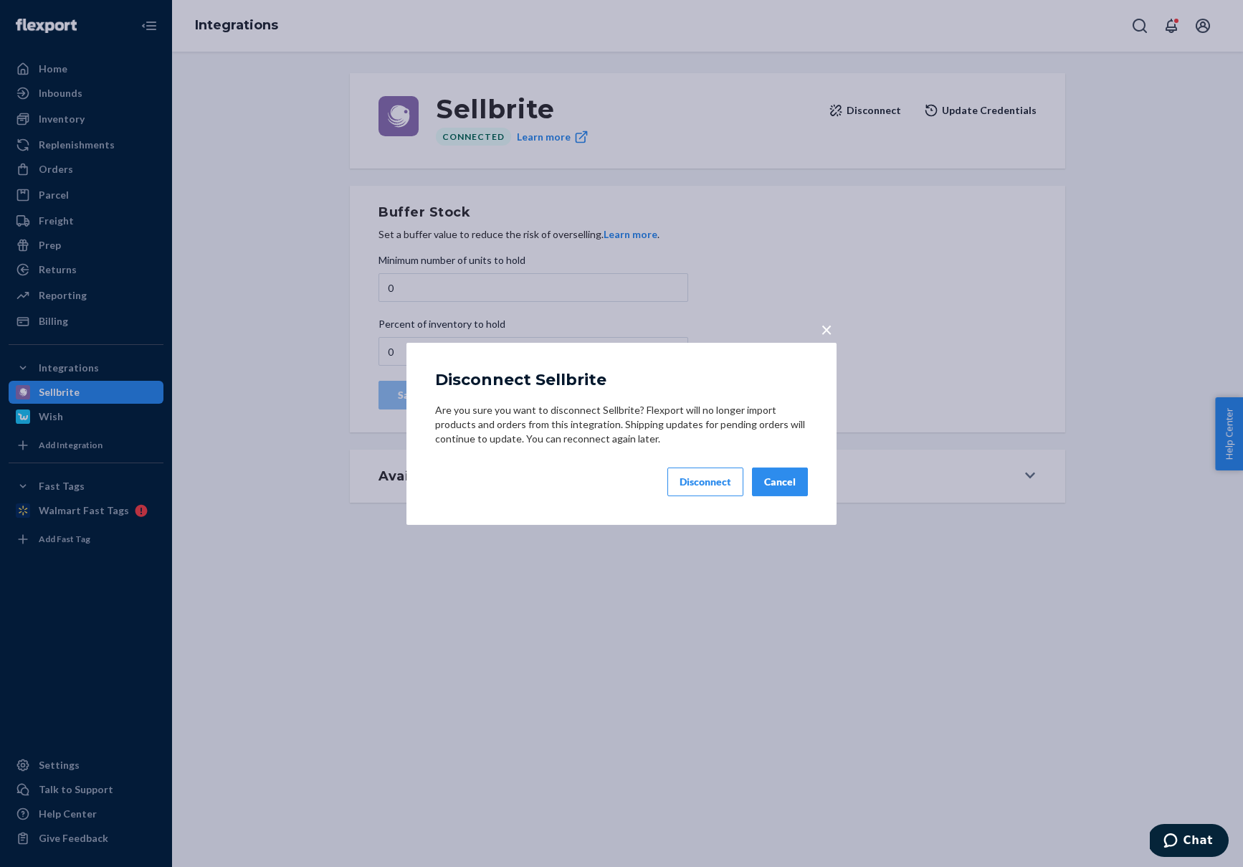
click at [719, 475] on div "Disconnect" at bounding box center [706, 482] width 52 height 14
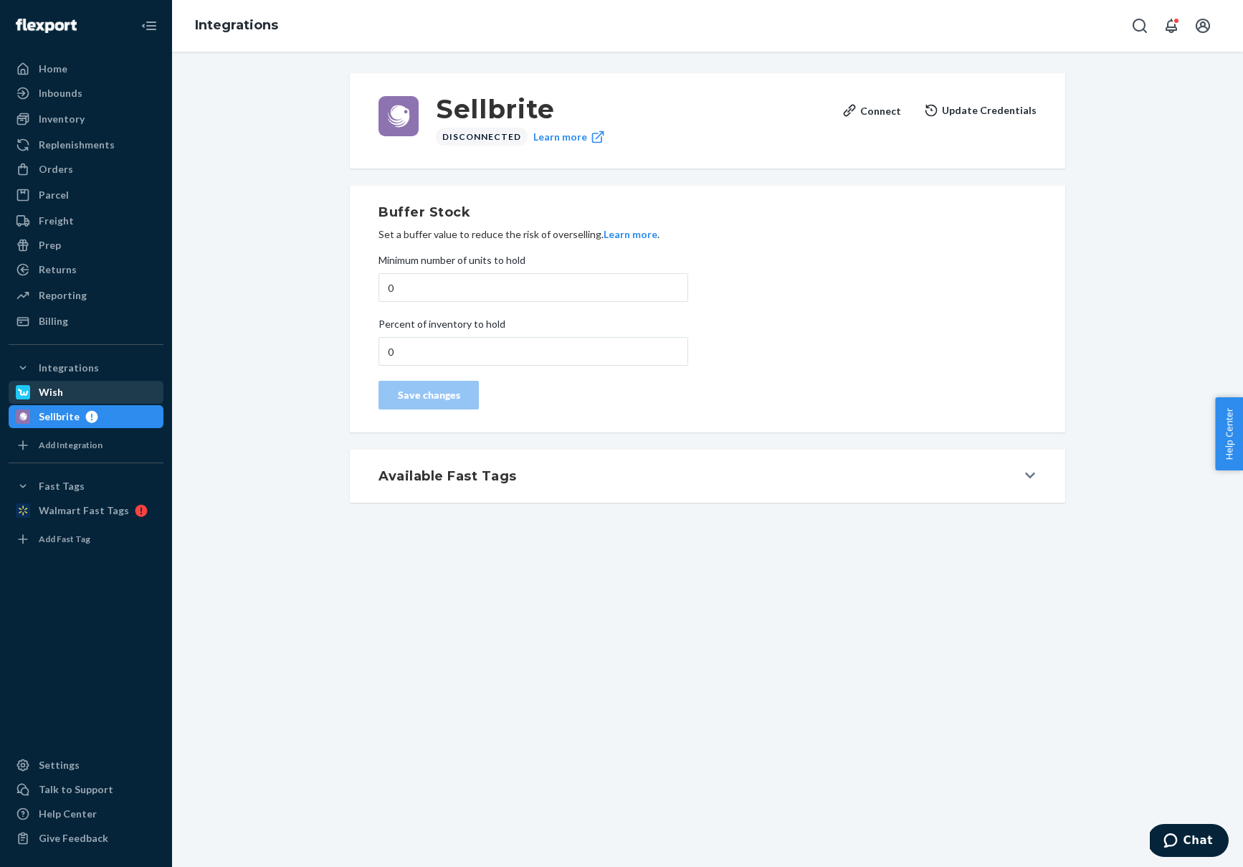
click at [42, 396] on div "Wish" at bounding box center [51, 392] width 24 height 14
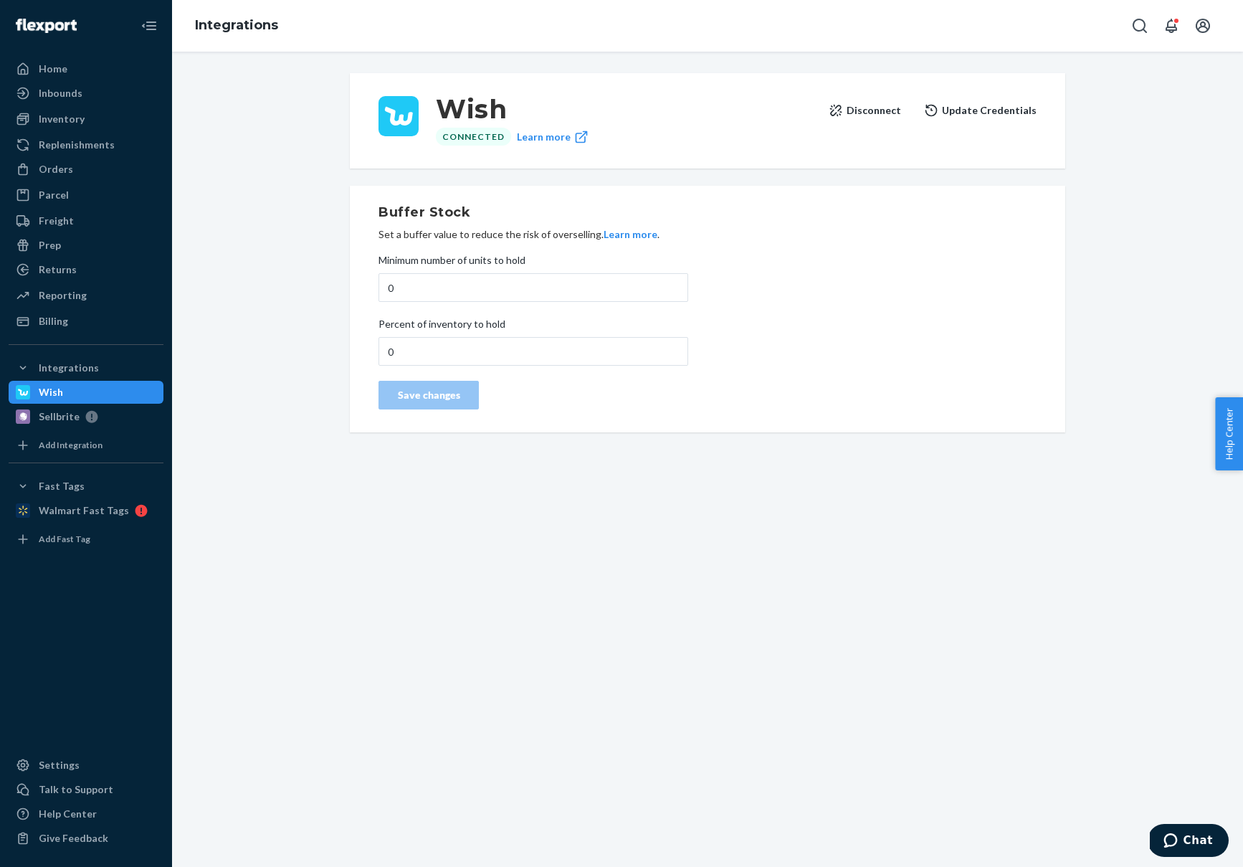
click at [880, 107] on button "Disconnect" at bounding box center [865, 110] width 72 height 29
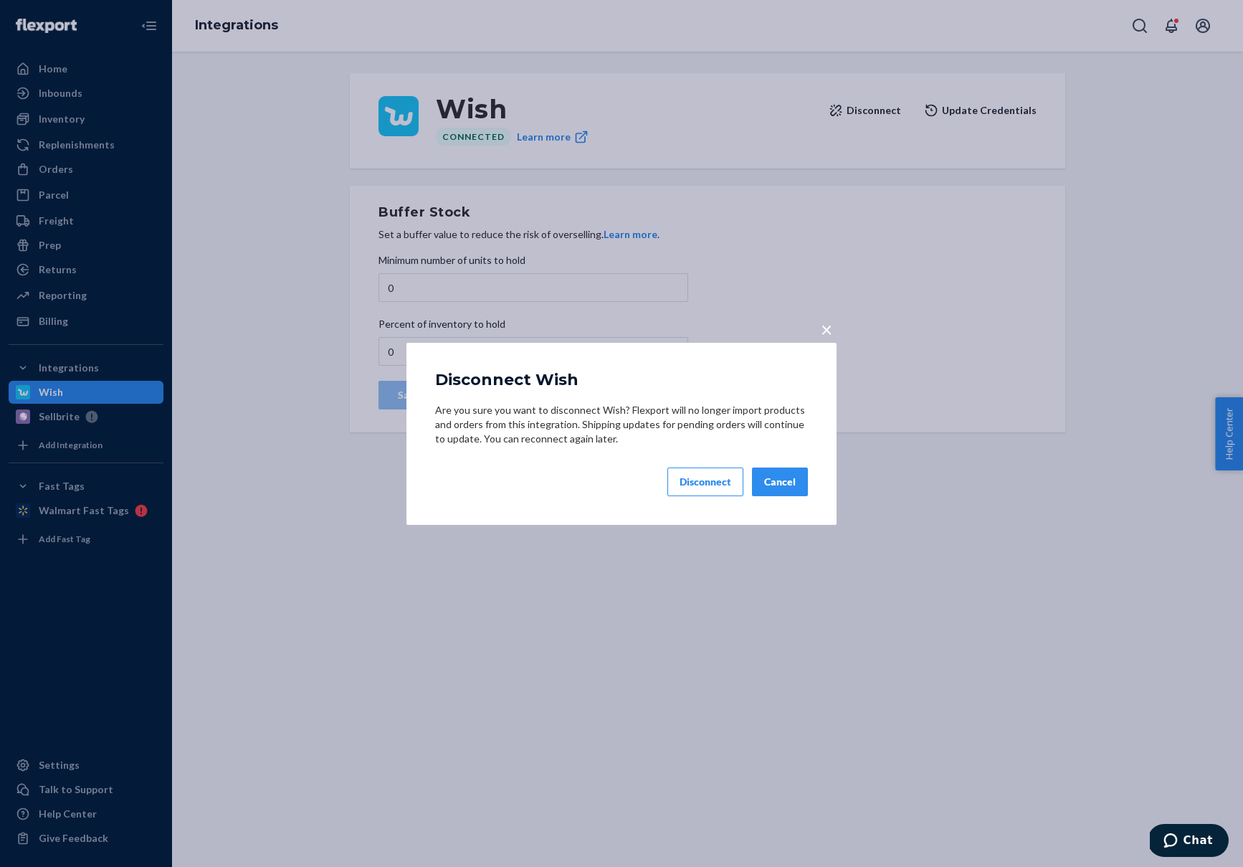
click at [704, 473] on button "Disconnect" at bounding box center [705, 481] width 76 height 29
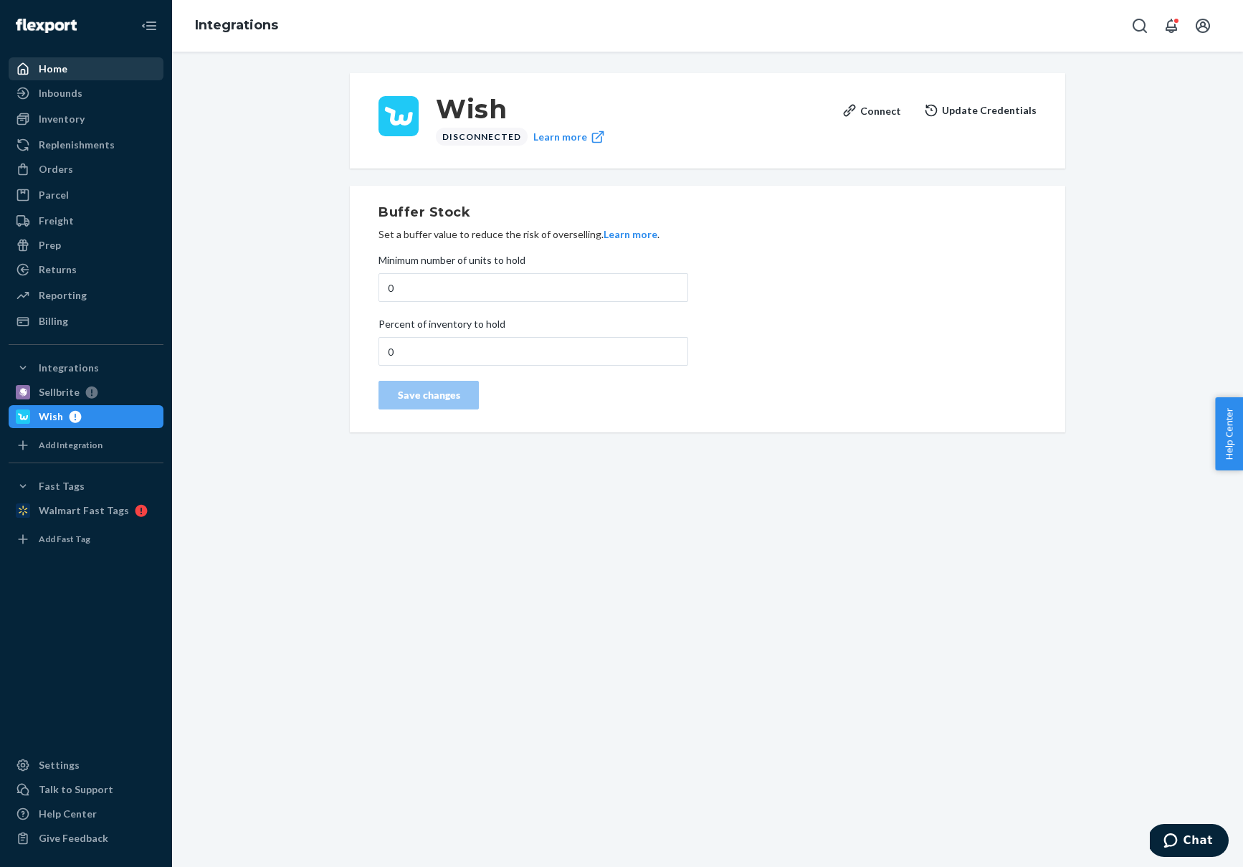
click at [47, 69] on div "Home" at bounding box center [53, 69] width 29 height 14
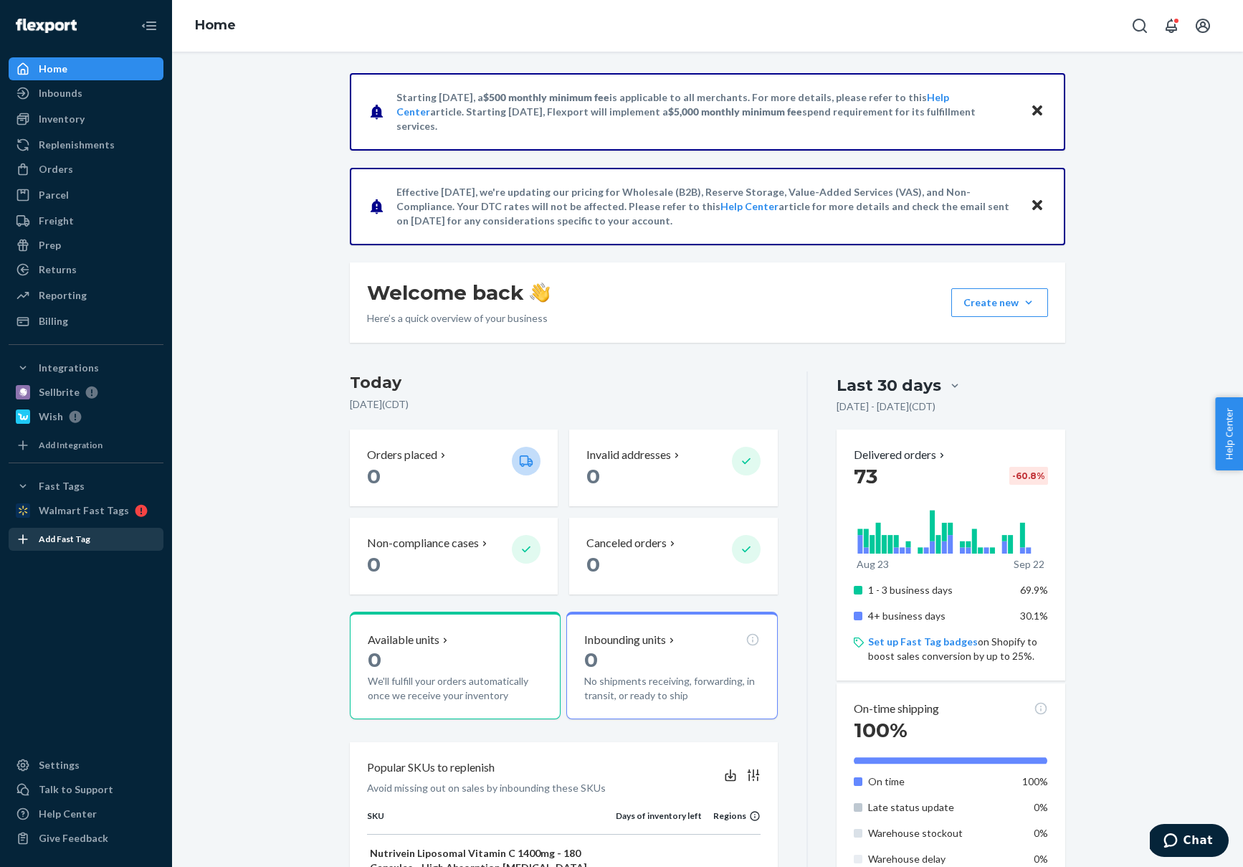
click at [54, 543] on div "Add Fast Tag" at bounding box center [65, 539] width 52 height 12
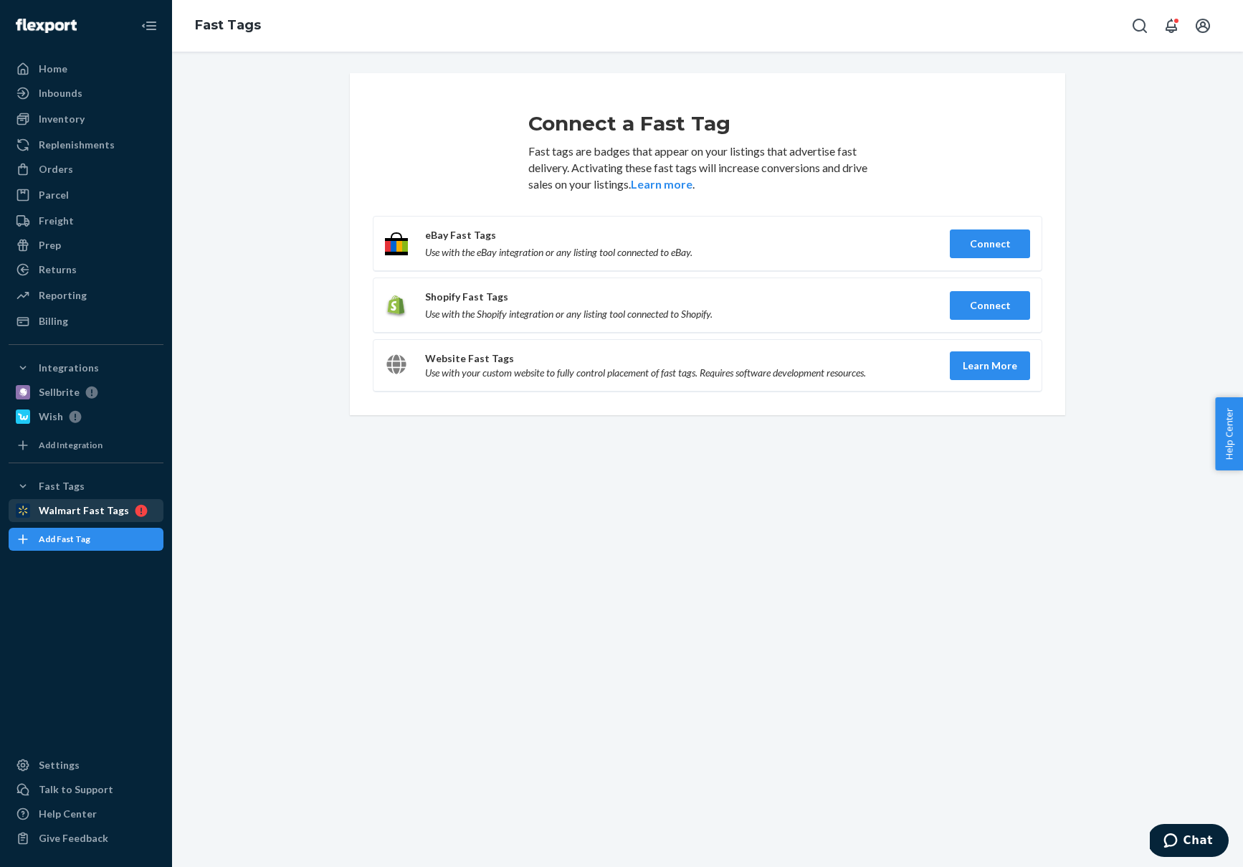
click at [46, 511] on div "Walmart Fast Tags" at bounding box center [84, 510] width 90 height 14
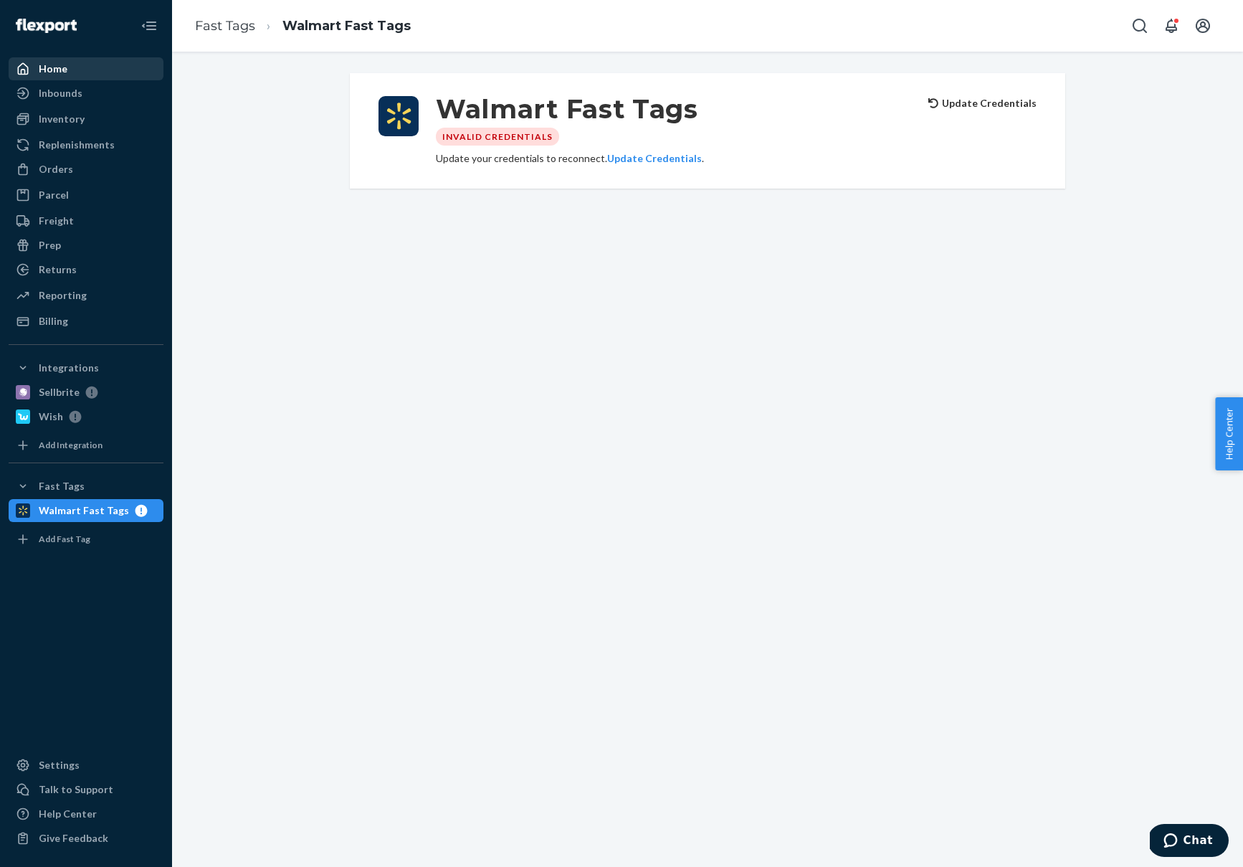
click at [60, 62] on div "Home" at bounding box center [53, 69] width 29 height 14
